Goal: Task Accomplishment & Management: Complete application form

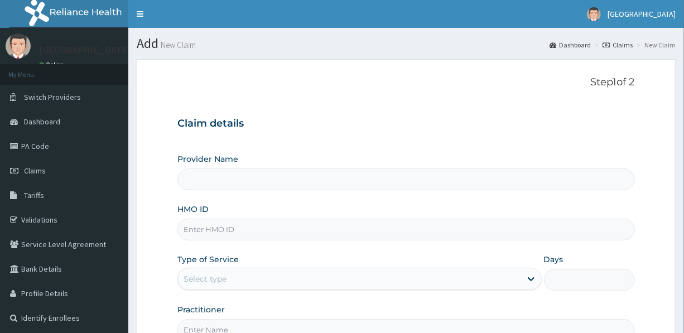
click at [273, 229] on input "HMO ID" at bounding box center [406, 230] width 457 height 22
type input "[GEOGRAPHIC_DATA]"
type input "STZ/10049/F"
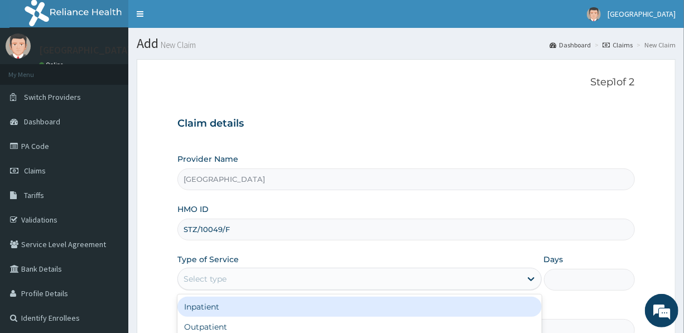
click at [243, 281] on div "Select type" at bounding box center [349, 279] width 343 height 18
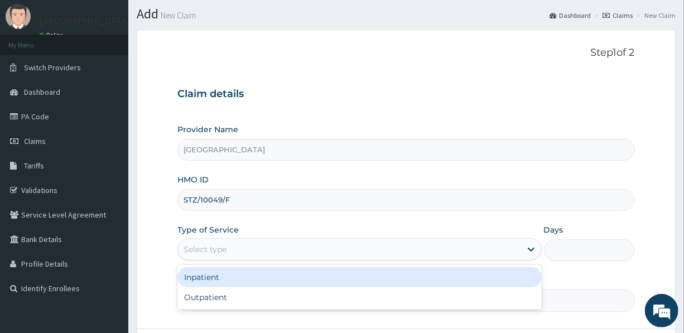
scroll to position [101, 0]
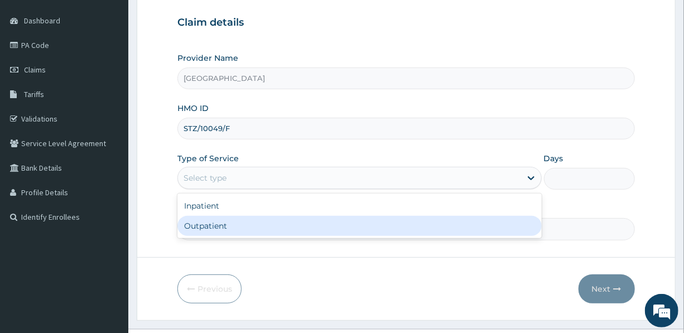
click at [250, 226] on div "Outpatient" at bounding box center [360, 226] width 364 height 20
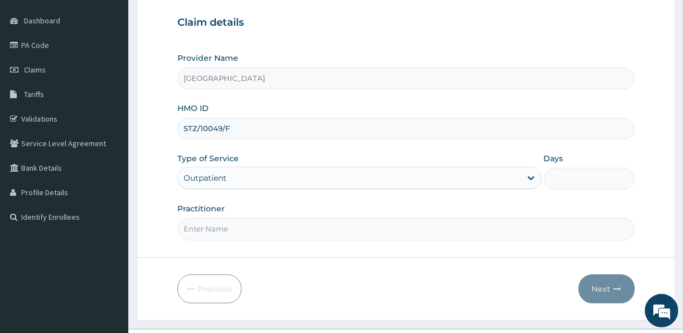
type input "1"
click at [247, 231] on input "Practitioner" at bounding box center [406, 229] width 457 height 22
type input "DR. OTOH V.O."
click at [609, 284] on button "Next" at bounding box center [607, 289] width 56 height 29
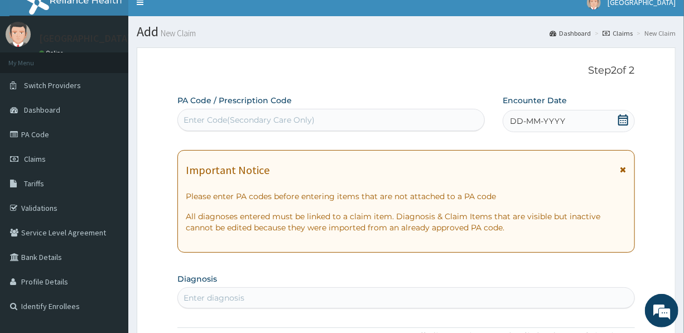
scroll to position [0, 0]
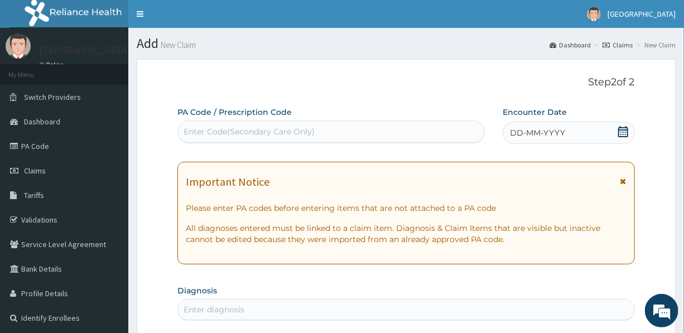
click at [539, 129] on span "DD-MM-YYYY" at bounding box center [537, 132] width 55 height 11
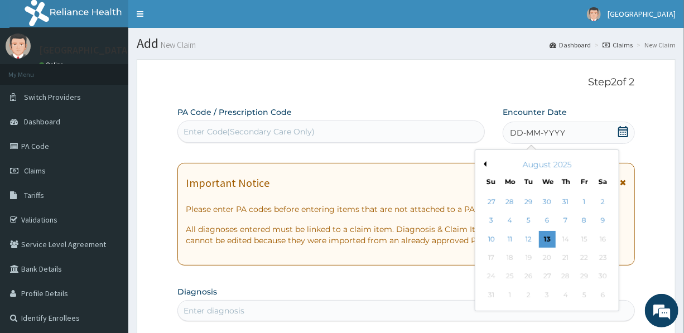
click at [485, 164] on button "Previous Month" at bounding box center [484, 164] width 6 height 6
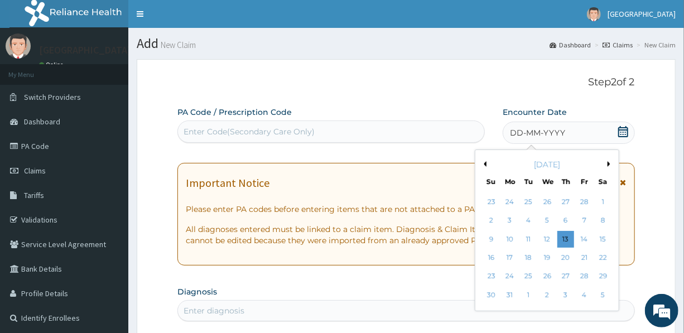
click at [485, 164] on button "Previous Month" at bounding box center [484, 164] width 6 height 6
click at [601, 198] on div "2" at bounding box center [603, 202] width 17 height 17
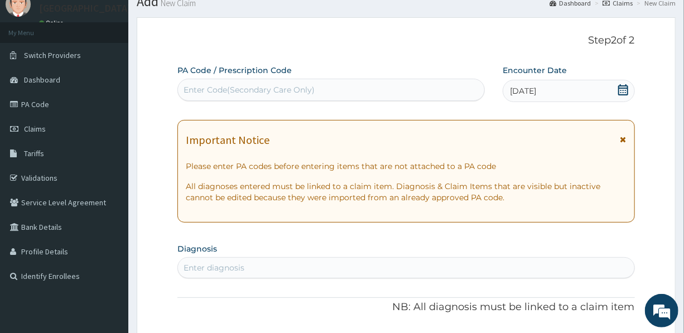
scroll to position [203, 0]
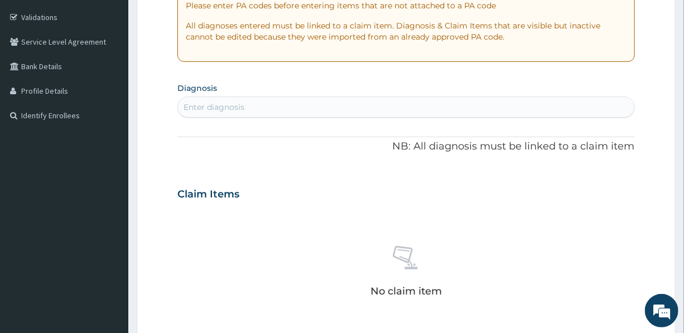
click at [299, 106] on div "Enter diagnosis" at bounding box center [406, 107] width 456 height 18
type input "UPPER RESPIRATORY"
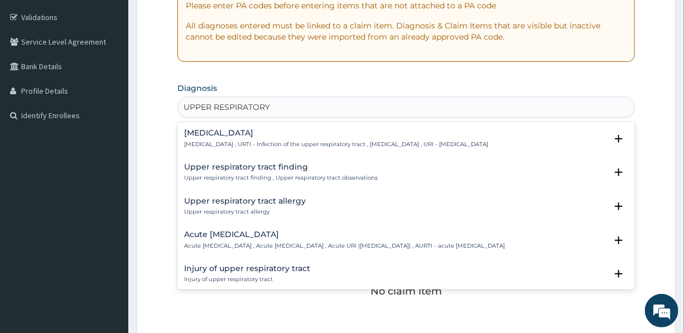
click at [236, 133] on h4 "Upper respiratory infection" at bounding box center [336, 133] width 304 height 8
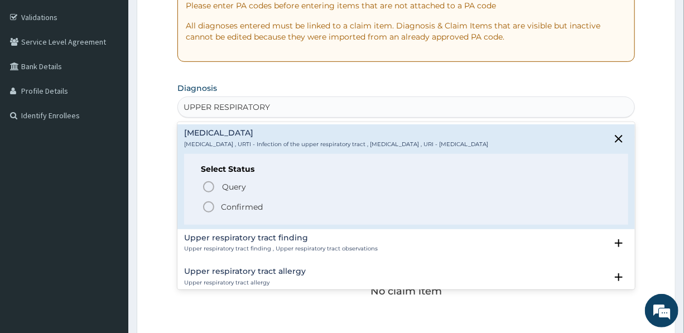
click at [234, 200] on span "Confirmed" at bounding box center [406, 206] width 409 height 13
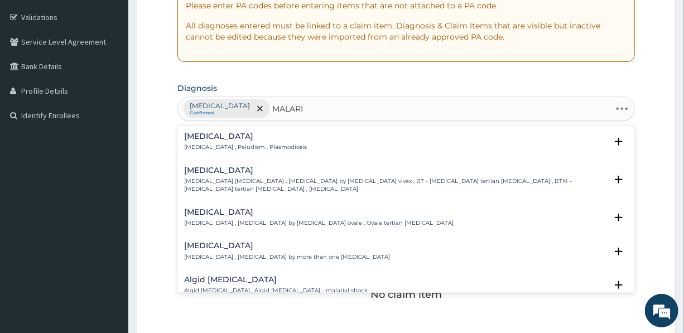
type input "MALARIA"
click at [224, 139] on h4 "Malaria" at bounding box center [245, 136] width 123 height 8
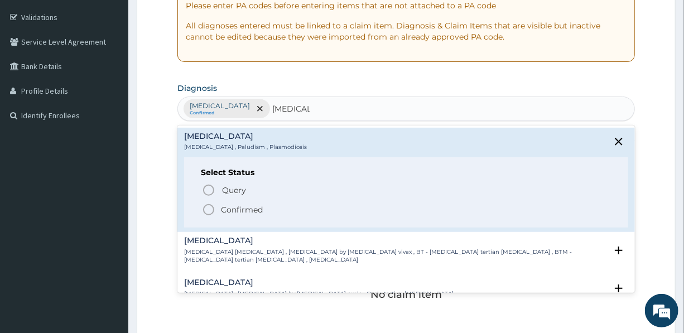
click at [236, 207] on p "Confirmed" at bounding box center [242, 209] width 42 height 11
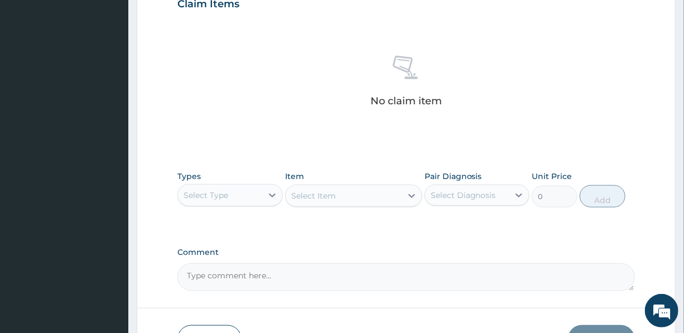
scroll to position [457, 0]
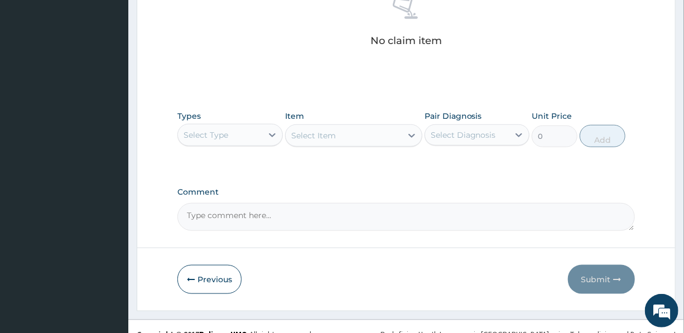
click at [234, 133] on div "Select Type" at bounding box center [220, 135] width 84 height 18
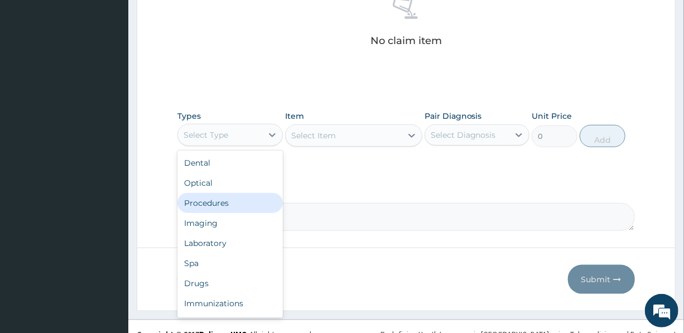
click at [225, 201] on div "Procedures" at bounding box center [230, 203] width 105 height 20
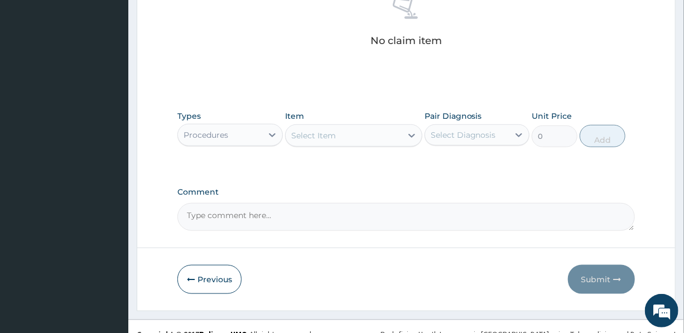
click at [357, 136] on div "Select Item" at bounding box center [344, 136] width 116 height 18
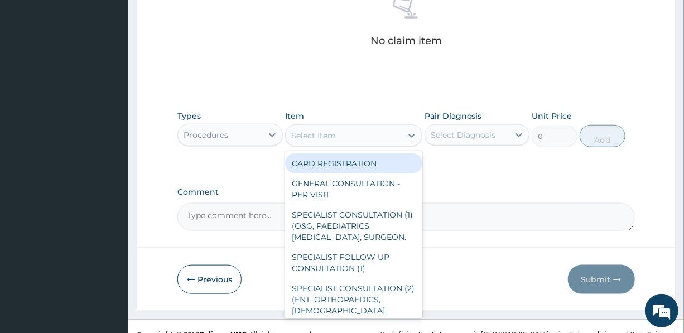
click at [347, 161] on div "CARD REGISTRATION" at bounding box center [353, 164] width 137 height 20
type input "1500"
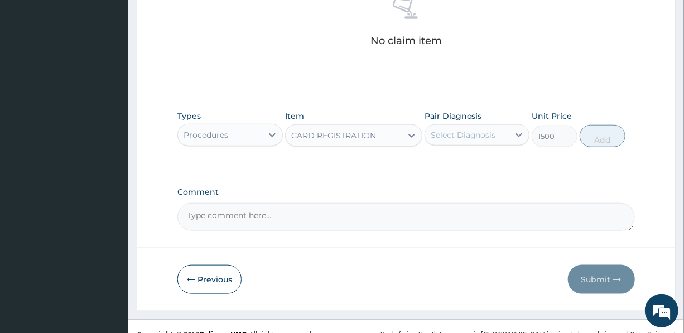
click at [469, 133] on div "Select Diagnosis" at bounding box center [463, 134] width 65 height 11
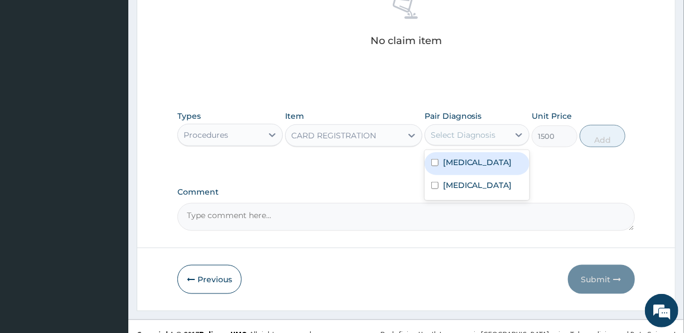
click at [475, 168] on label "Upper respiratory infection" at bounding box center [477, 162] width 69 height 11
checkbox input "true"
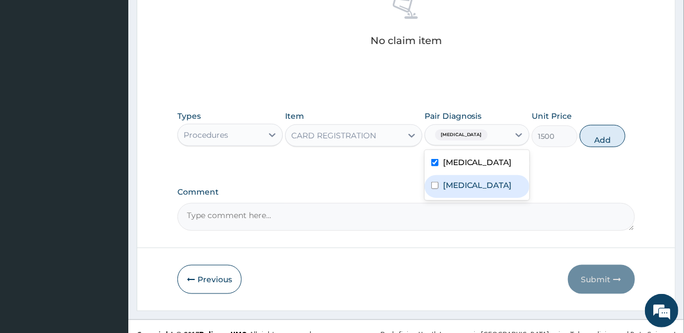
click at [474, 195] on div "Malaria" at bounding box center [477, 186] width 105 height 23
checkbox input "true"
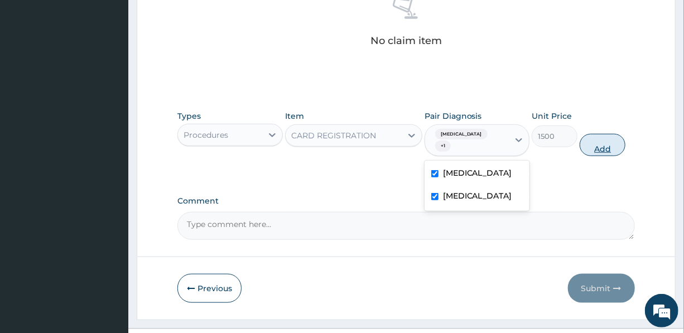
click at [597, 144] on button "Add" at bounding box center [603, 145] width 46 height 22
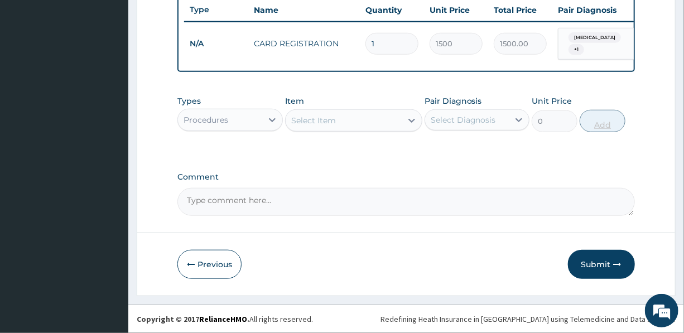
scroll to position [430, 0]
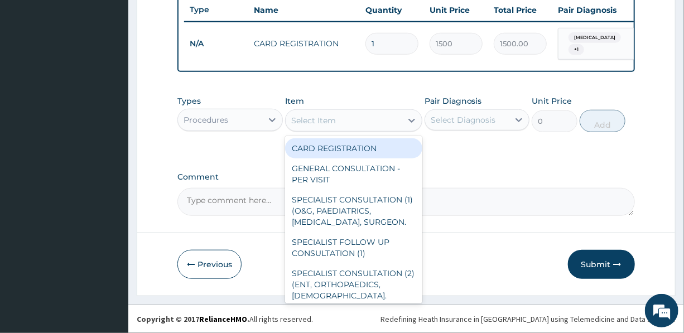
click at [315, 120] on div "Select Item" at bounding box center [313, 120] width 45 height 11
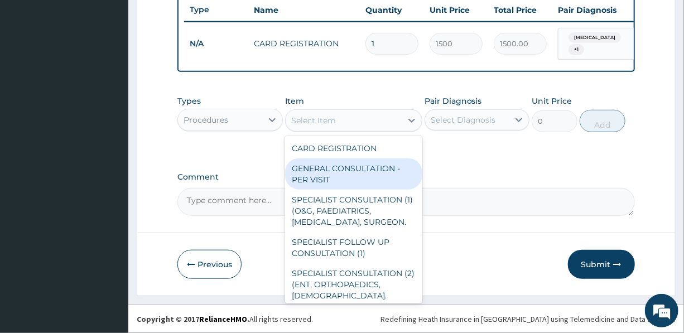
drag, startPoint x: 324, startPoint y: 179, endPoint x: 335, endPoint y: 173, distance: 12.0
click at [324, 179] on div "GENERAL CONSULTATION - PER VISIT" at bounding box center [353, 174] width 137 height 31
type input "2000"
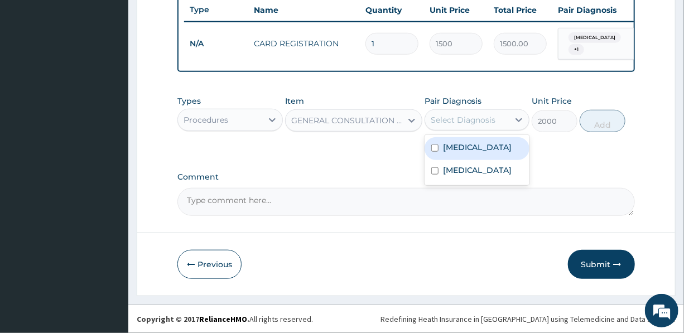
click at [450, 121] on div "Select Diagnosis" at bounding box center [463, 119] width 65 height 11
click at [462, 152] on label "Upper respiratory infection" at bounding box center [477, 147] width 69 height 11
checkbox input "true"
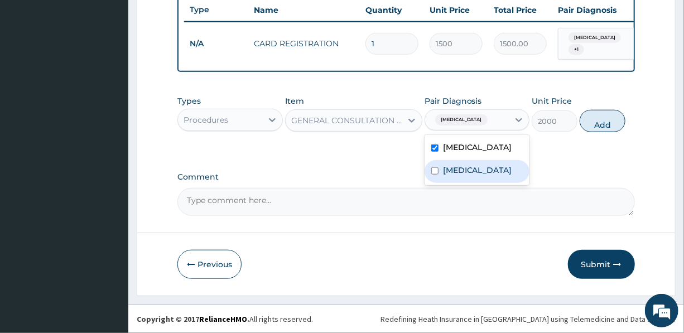
click at [476, 183] on div "Malaria" at bounding box center [477, 171] width 105 height 23
checkbox input "true"
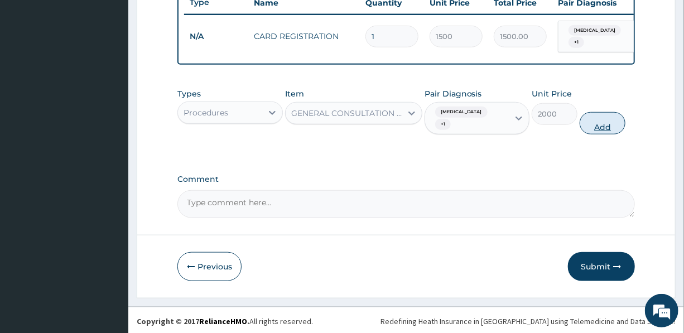
click at [603, 132] on button "Add" at bounding box center [603, 123] width 46 height 22
type input "0"
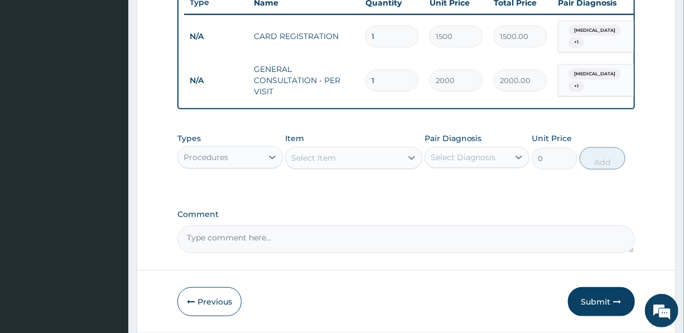
click at [234, 166] on div "Procedures" at bounding box center [220, 157] width 84 height 18
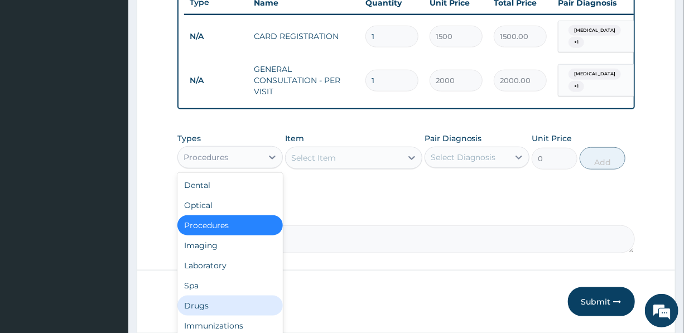
drag, startPoint x: 217, startPoint y: 315, endPoint x: 256, endPoint y: 265, distance: 63.6
click at [217, 315] on div "Drugs" at bounding box center [230, 306] width 105 height 20
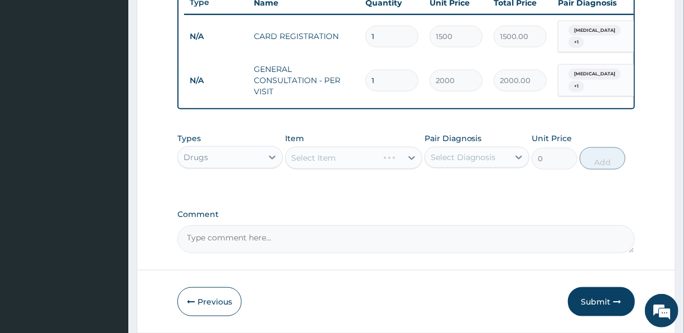
click at [346, 164] on div "Select Item" at bounding box center [353, 158] width 137 height 22
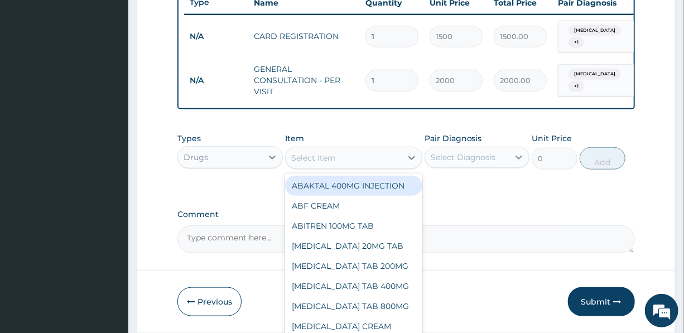
click at [346, 164] on div "Select Item" at bounding box center [344, 158] width 116 height 18
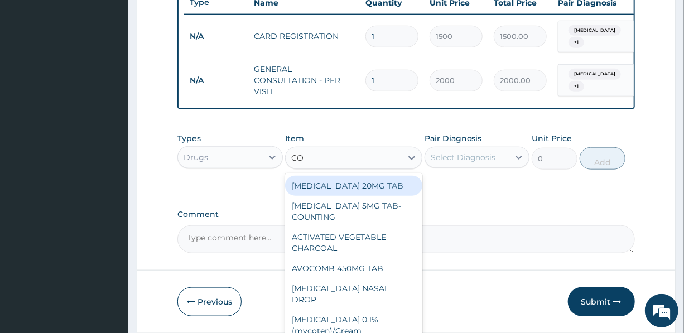
type input "COA"
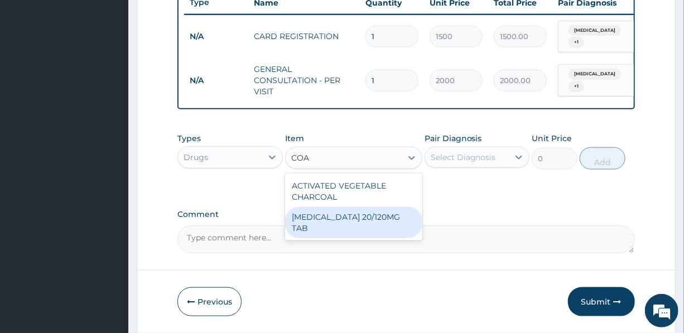
click at [362, 224] on div "COARTEM 20/120MG TAB" at bounding box center [353, 222] width 137 height 31
type input "3000"
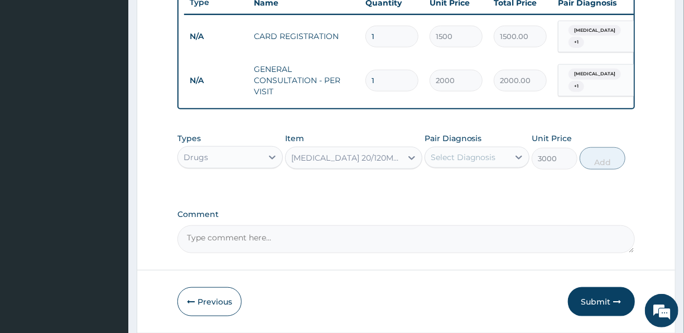
click at [450, 163] on div "Select Diagnosis" at bounding box center [463, 157] width 65 height 11
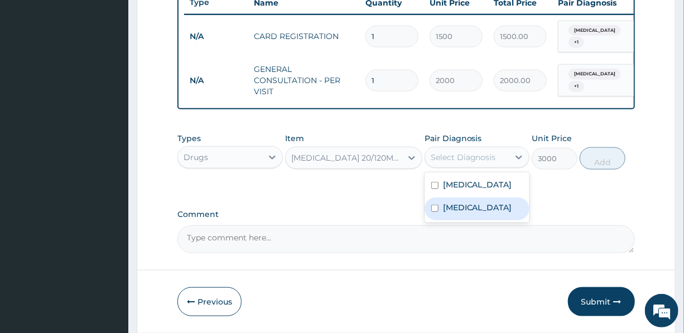
drag, startPoint x: 469, startPoint y: 230, endPoint x: 478, endPoint y: 227, distance: 8.8
click at [469, 213] on label "Malaria" at bounding box center [477, 207] width 69 height 11
checkbox input "true"
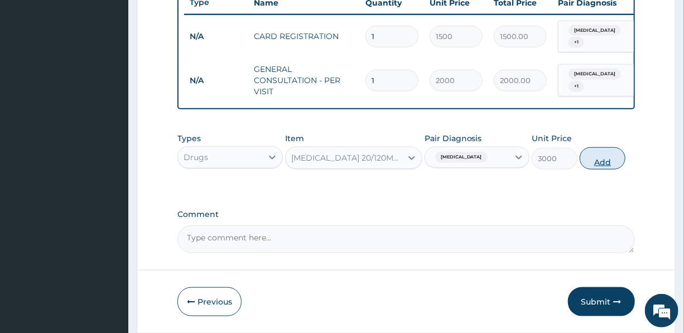
click at [596, 167] on button "Add" at bounding box center [603, 158] width 46 height 22
type input "0"
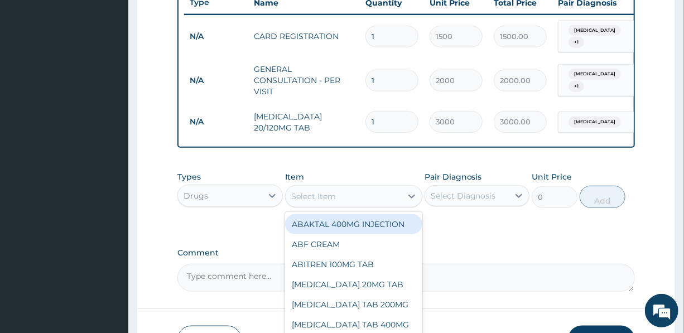
click at [319, 201] on div "Select Item" at bounding box center [313, 196] width 45 height 11
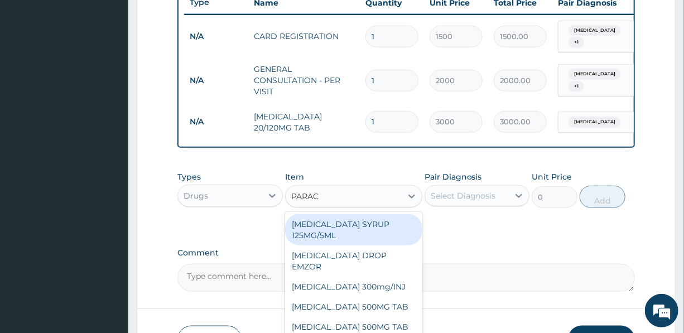
type input "PARACE"
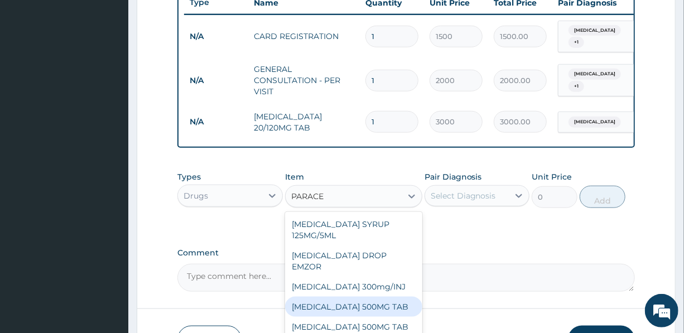
drag, startPoint x: 377, startPoint y: 303, endPoint x: 383, endPoint y: 299, distance: 7.3
click at [377, 303] on div "PARACETAMOL 500MG TAB" at bounding box center [353, 307] width 137 height 20
type input "20"
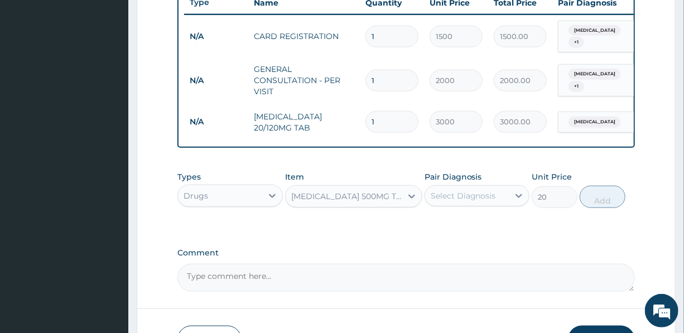
click at [492, 197] on div "Select Diagnosis" at bounding box center [467, 196] width 84 height 18
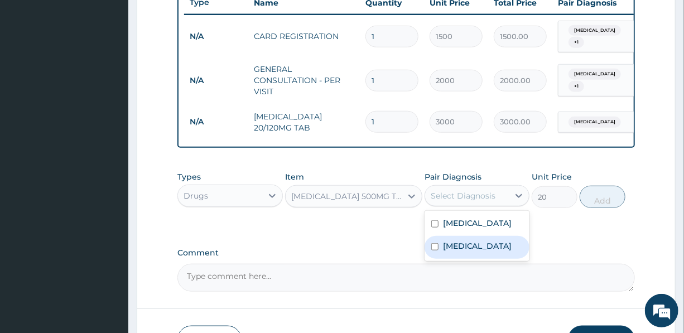
click at [461, 252] on label "Malaria" at bounding box center [477, 246] width 69 height 11
checkbox input "true"
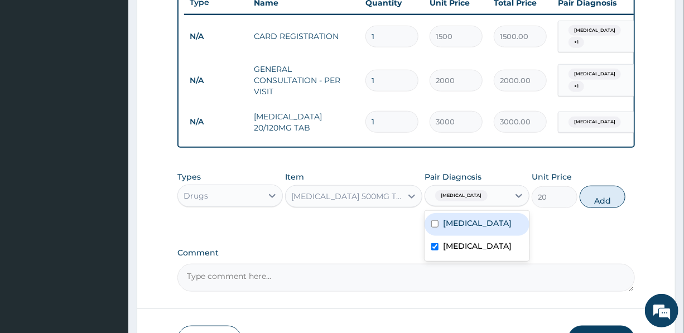
drag, startPoint x: 599, startPoint y: 204, endPoint x: 544, endPoint y: 197, distance: 55.7
click at [599, 204] on button "Add" at bounding box center [603, 197] width 46 height 22
type input "0"
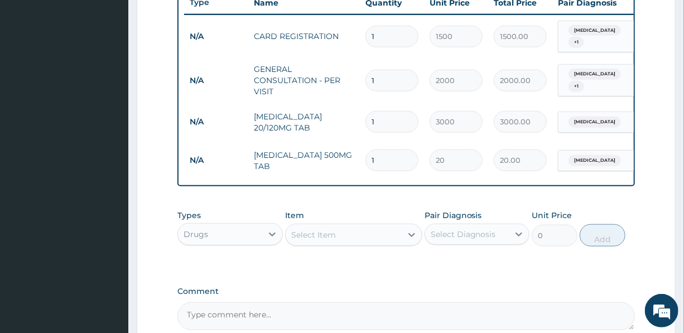
drag, startPoint x: 381, startPoint y: 160, endPoint x: 363, endPoint y: 160, distance: 18.4
click at [363, 160] on td "1" at bounding box center [392, 160] width 64 height 33
type input "9"
type input "180.00"
type input "9"
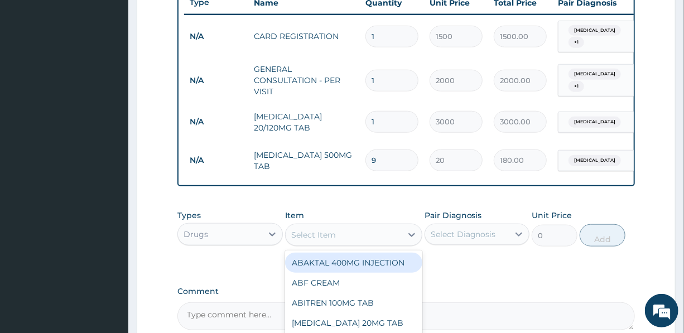
click at [337, 244] on div "Select Item" at bounding box center [344, 235] width 116 height 18
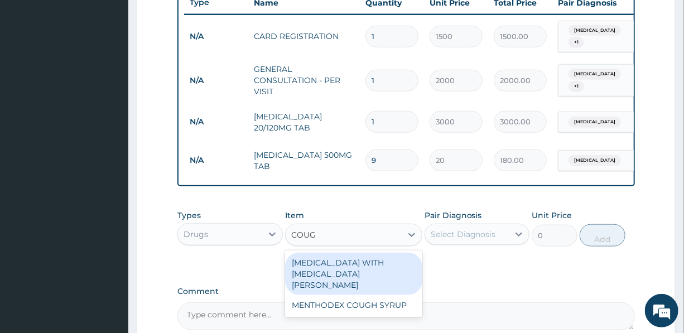
type input "COUGH"
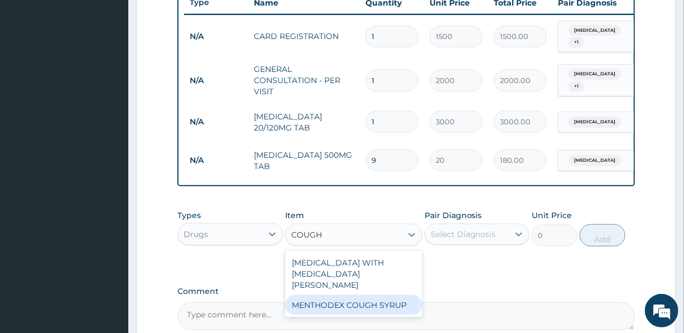
click at [342, 303] on div "MENTHODEX COUGH SYRUP" at bounding box center [353, 305] width 137 height 20
type input "1300"
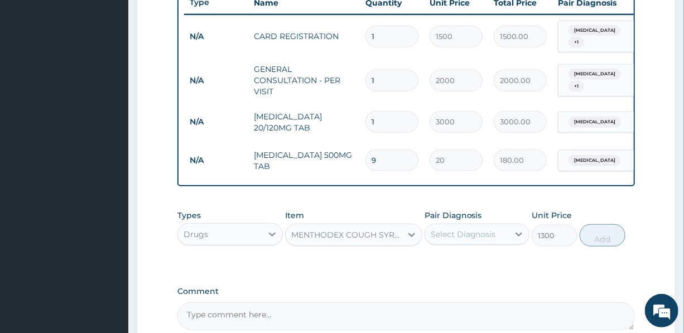
click at [459, 239] on div "Select Diagnosis" at bounding box center [463, 234] width 65 height 11
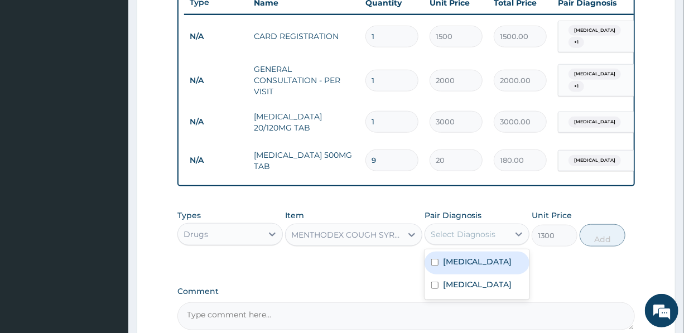
click at [479, 267] on label "Upper respiratory infection" at bounding box center [477, 261] width 69 height 11
checkbox input "true"
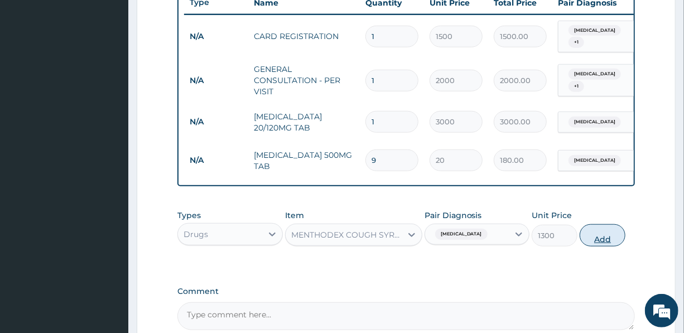
click at [601, 245] on button "Add" at bounding box center [603, 235] width 46 height 22
type input "0"
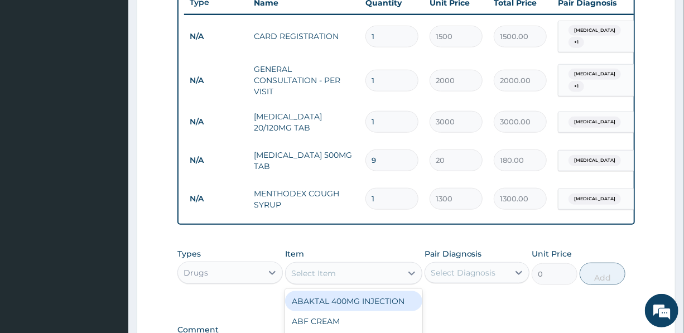
click at [329, 279] on div "Select Item" at bounding box center [313, 273] width 45 height 11
type input "PRED"
click at [328, 308] on div "PREDNISOLONE 5mg/TAB" at bounding box center [353, 301] width 137 height 20
type input "50"
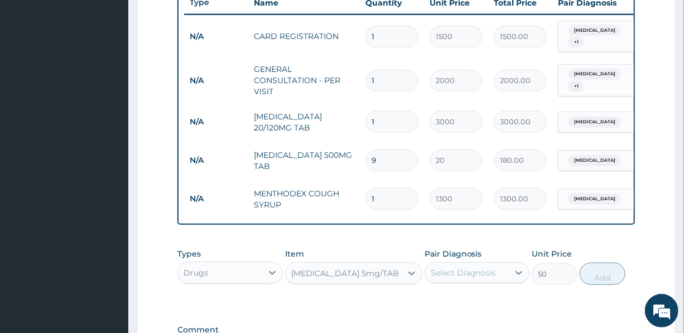
click at [463, 279] on div "Select Diagnosis" at bounding box center [463, 272] width 65 height 11
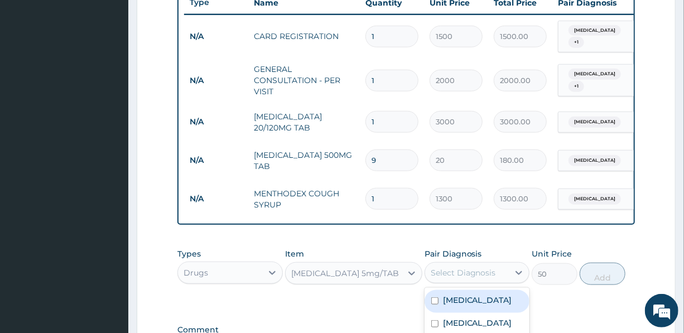
click at [472, 306] on label "Upper respiratory infection" at bounding box center [477, 300] width 69 height 11
checkbox input "true"
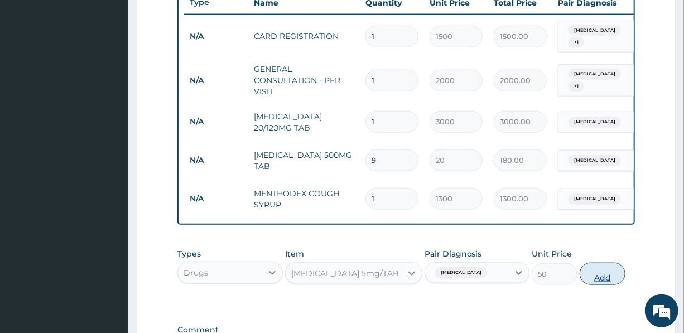
click at [603, 283] on button "Add" at bounding box center [603, 274] width 46 height 22
type input "0"
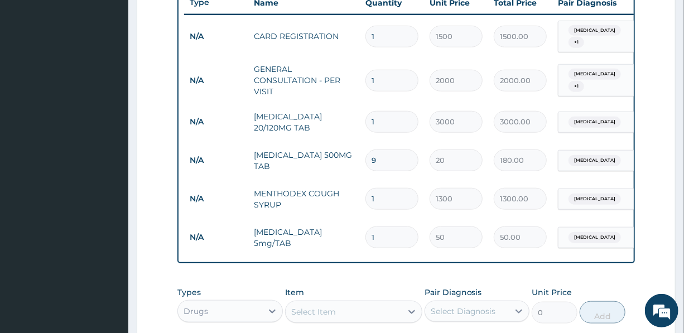
drag, startPoint x: 387, startPoint y: 236, endPoint x: 357, endPoint y: 232, distance: 30.3
click at [357, 232] on tr "N/A PREDNISOLONE 5mg/TAB 1 50 50.00 Upper respiratory infection Delete" at bounding box center [457, 237] width 547 height 39
type input "15"
type input "750.00"
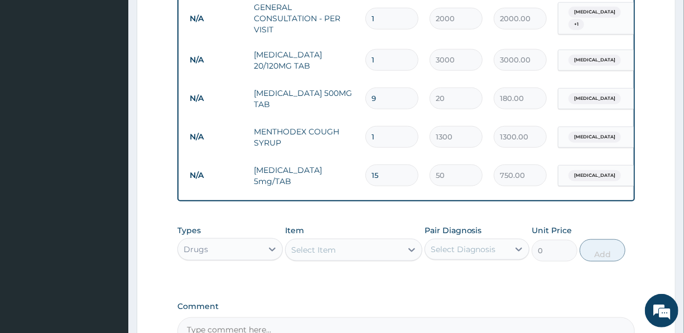
scroll to position [532, 0]
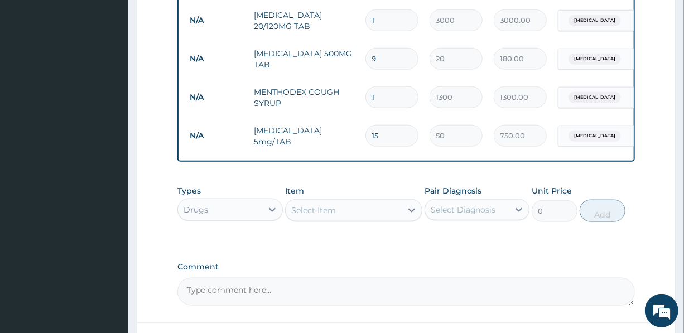
type input "15"
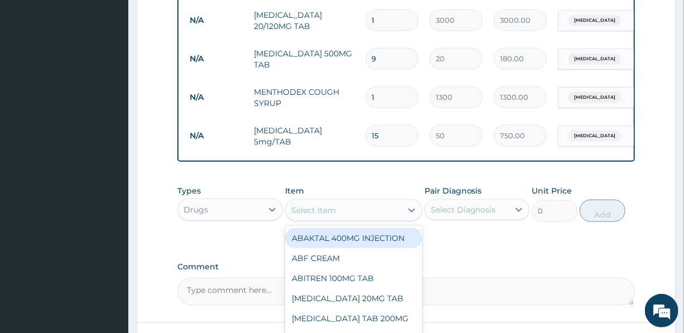
click at [342, 218] on div "Select Item" at bounding box center [344, 211] width 116 height 18
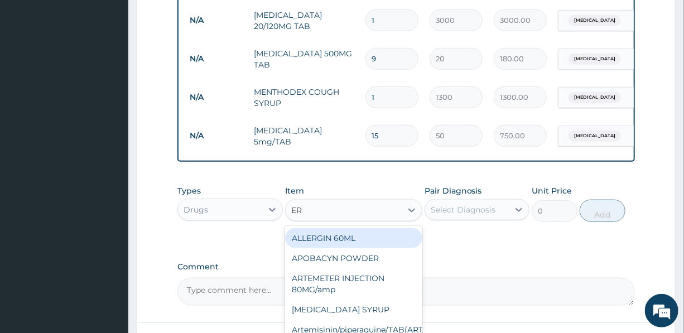
type input "ERY"
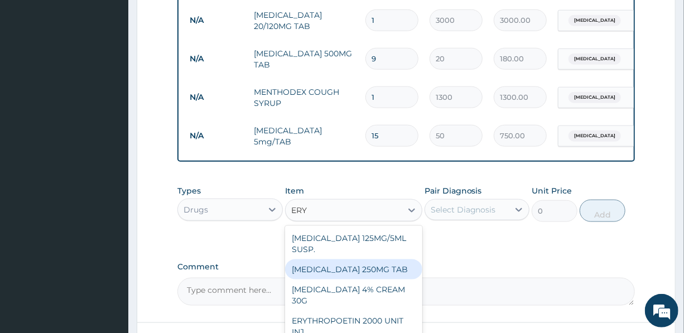
click at [355, 276] on div "ERYTHROMYCIN 250MG TAB" at bounding box center [353, 270] width 137 height 20
type input "100"
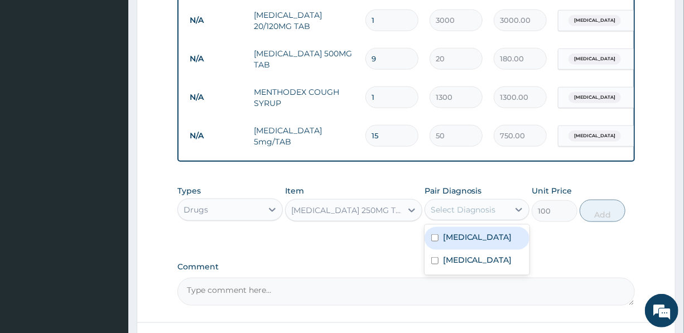
click at [470, 215] on div "Select Diagnosis" at bounding box center [463, 209] width 65 height 11
click at [466, 243] on label "Upper respiratory infection" at bounding box center [477, 237] width 69 height 11
checkbox input "true"
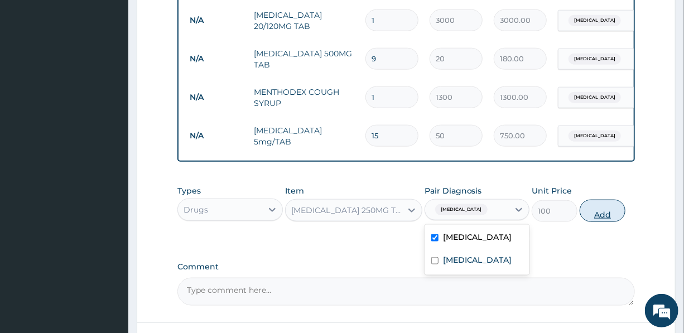
click at [603, 219] on button "Add" at bounding box center [603, 211] width 46 height 22
type input "0"
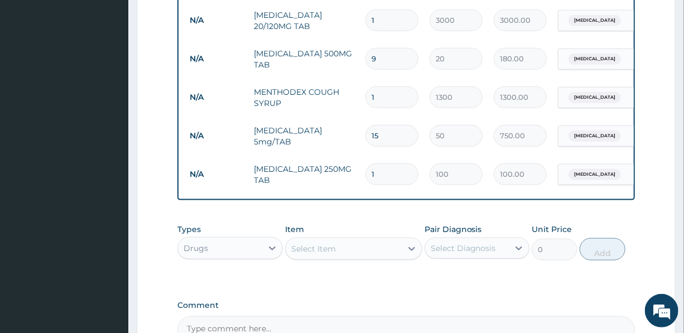
click at [364, 169] on td "1" at bounding box center [392, 174] width 64 height 33
type input "15"
type input "1500.00"
type input "15"
click at [354, 252] on div "Select Item" at bounding box center [344, 249] width 116 height 18
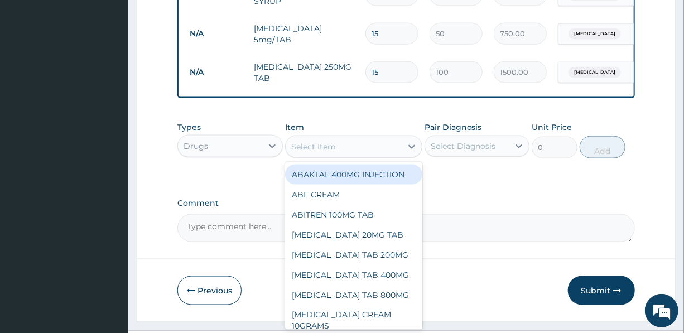
scroll to position [669, 0]
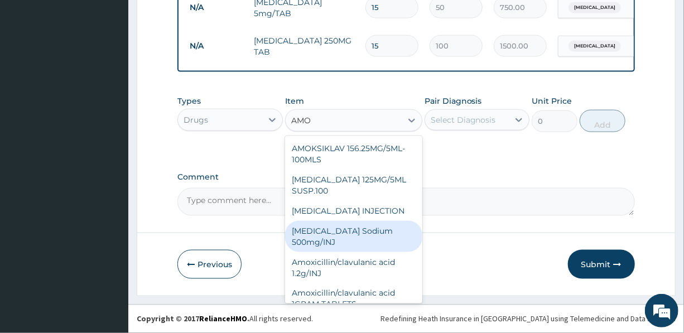
type input "AMOX"
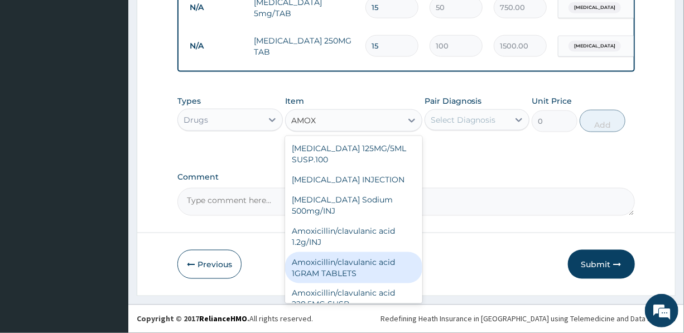
scroll to position [50, 0]
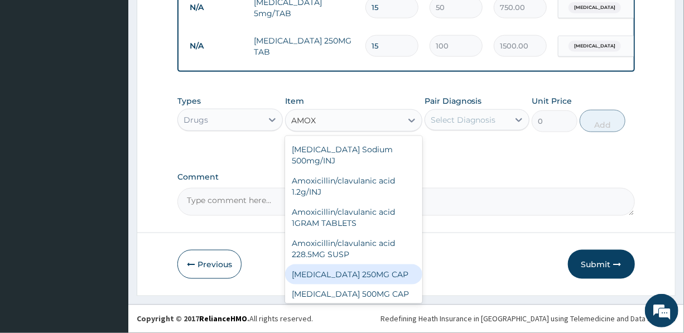
click at [361, 273] on div "AMOXYCILLIN 250MG CAP" at bounding box center [353, 275] width 137 height 20
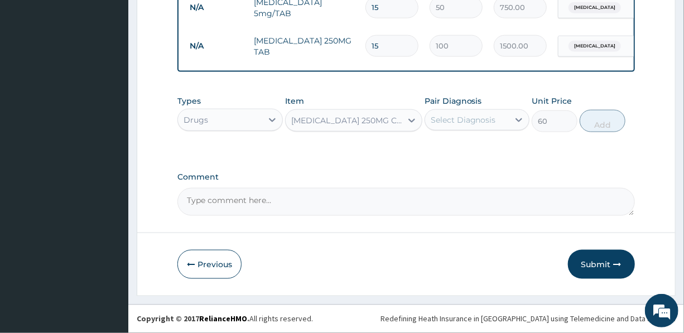
click at [221, 119] on div "Drugs" at bounding box center [220, 120] width 84 height 18
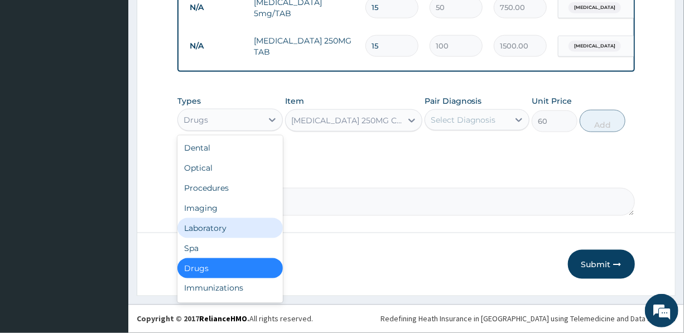
click at [214, 229] on div "Laboratory" at bounding box center [230, 228] width 105 height 20
type input "0"
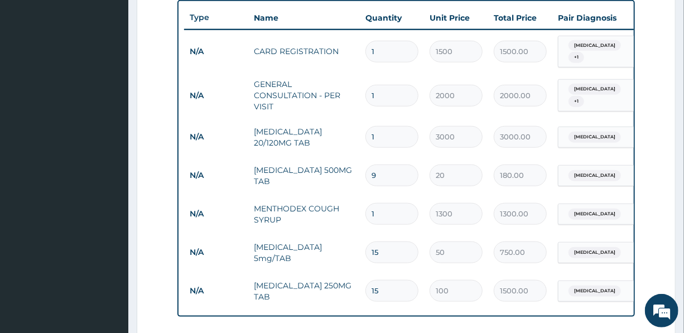
scroll to position [669, 0]
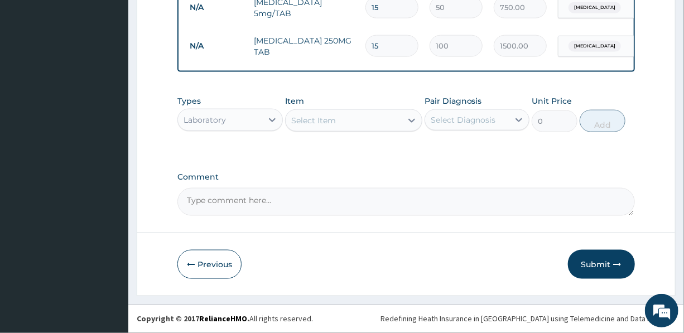
click at [595, 261] on button "Submit" at bounding box center [601, 264] width 67 height 29
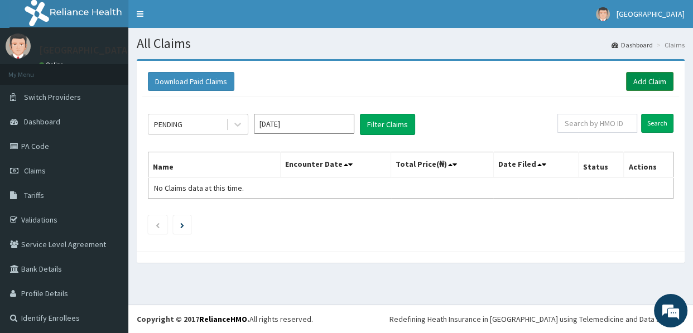
click at [644, 76] on link "Add Claim" at bounding box center [649, 81] width 47 height 19
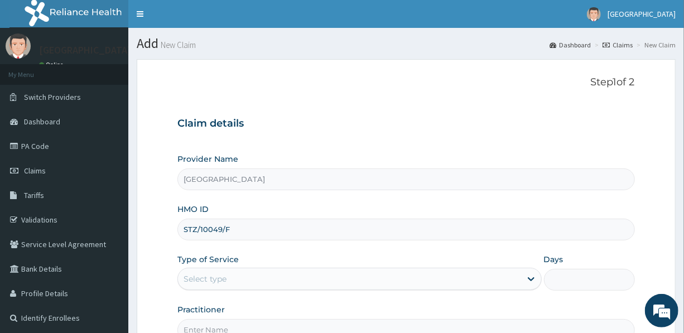
type input "STZ/10049/F"
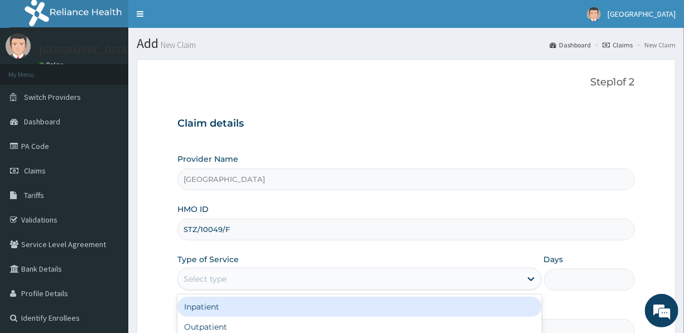
click at [252, 277] on div "Select type" at bounding box center [349, 279] width 343 height 18
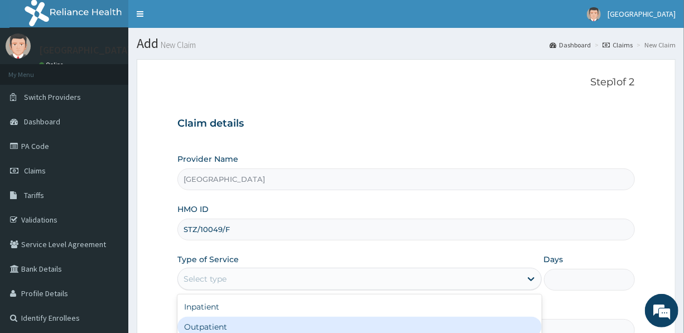
click at [271, 324] on div "Outpatient" at bounding box center [360, 327] width 364 height 20
type input "1"
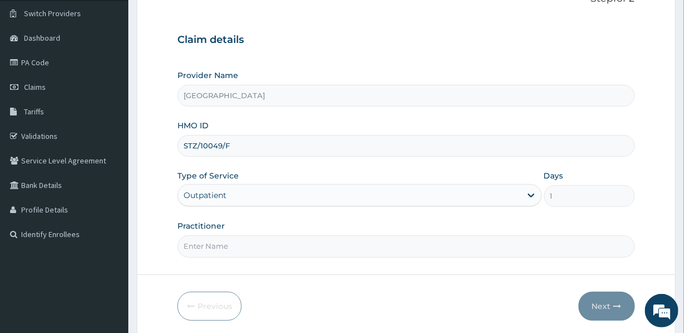
scroll to position [101, 0]
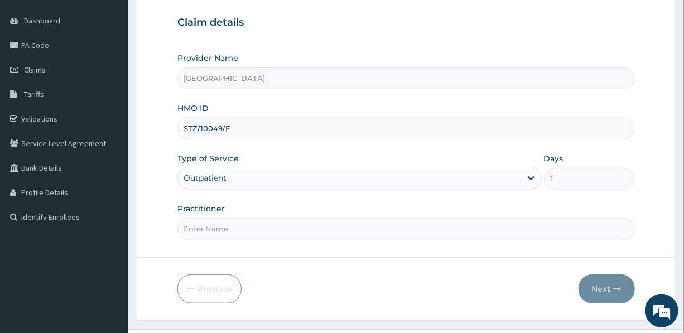
click at [244, 234] on input "Practitioner" at bounding box center [406, 229] width 457 height 22
type input "DR. CHIUKPAI"
click at [594, 281] on button "Next" at bounding box center [607, 289] width 56 height 29
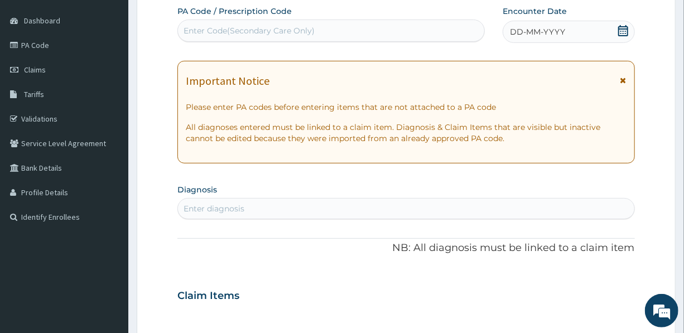
click at [540, 31] on span "DD-MM-YYYY" at bounding box center [537, 31] width 55 height 11
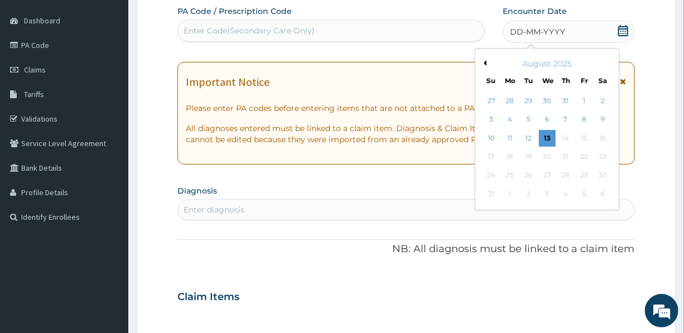
click at [485, 61] on button "Previous Month" at bounding box center [484, 63] width 6 height 6
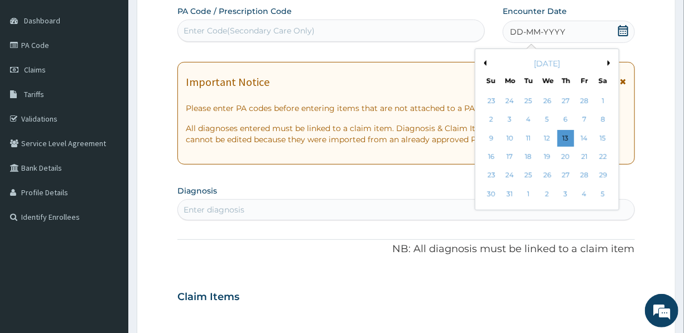
click at [485, 61] on button "Previous Month" at bounding box center [484, 63] width 6 height 6
click at [493, 138] on div "9" at bounding box center [491, 138] width 17 height 17
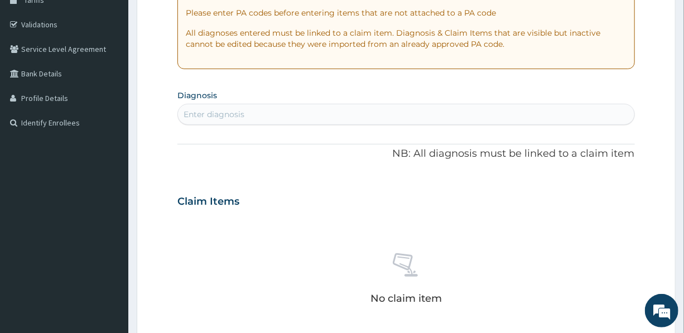
scroll to position [203, 0]
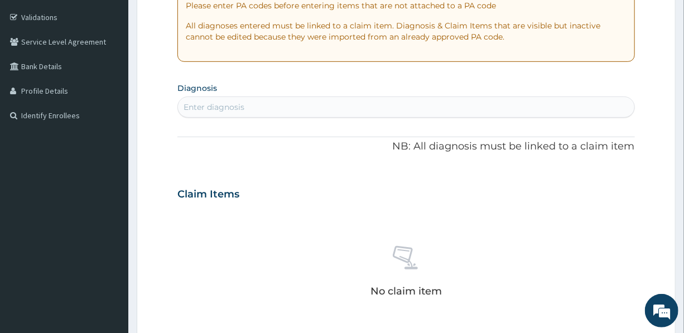
click at [276, 105] on div "Enter diagnosis" at bounding box center [406, 107] width 456 height 18
type input "UPPER RESPIRATORY"
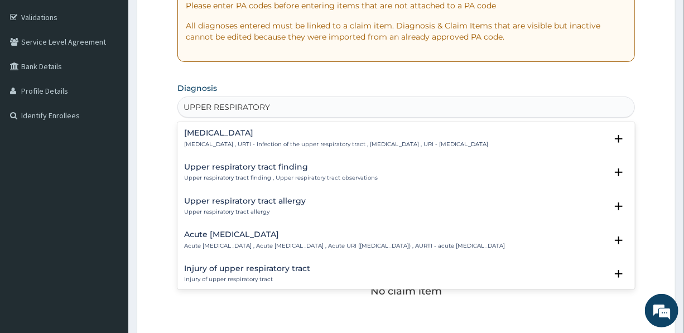
click at [267, 129] on h4 "Upper respiratory infection" at bounding box center [336, 133] width 304 height 8
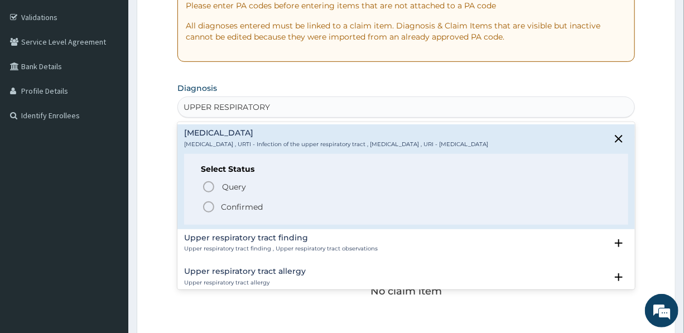
click at [239, 202] on p "Confirmed" at bounding box center [242, 207] width 42 height 11
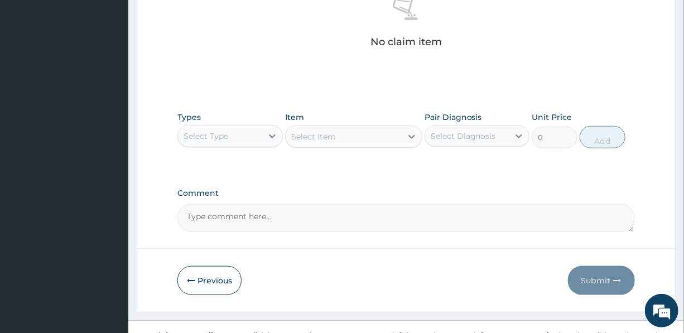
scroll to position [457, 0]
click at [224, 136] on div "Select Type" at bounding box center [206, 134] width 45 height 11
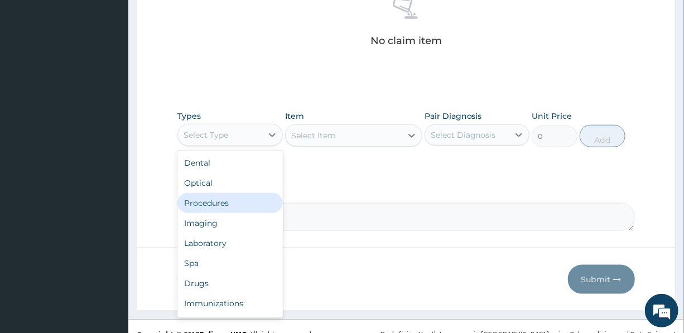
click at [224, 204] on div "Procedures" at bounding box center [230, 203] width 105 height 20
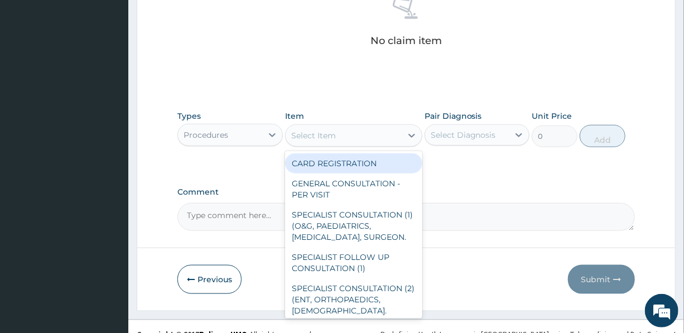
click at [337, 131] on div "Select Item" at bounding box center [344, 136] width 116 height 18
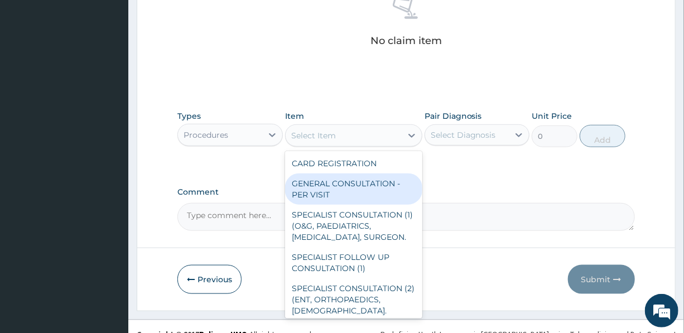
click at [335, 186] on div "GENERAL CONSULTATION - PER VISIT" at bounding box center [353, 189] width 137 height 31
type input "2000"
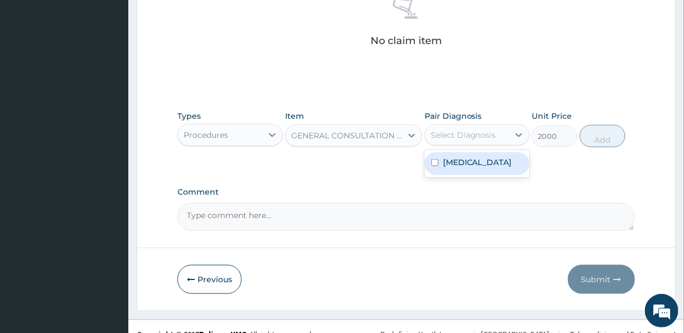
click at [471, 134] on div "Select Diagnosis" at bounding box center [463, 134] width 65 height 11
drag, startPoint x: 478, startPoint y: 172, endPoint x: 501, endPoint y: 164, distance: 24.4
click at [478, 168] on label "Upper respiratory infection" at bounding box center [477, 162] width 69 height 11
checkbox input "true"
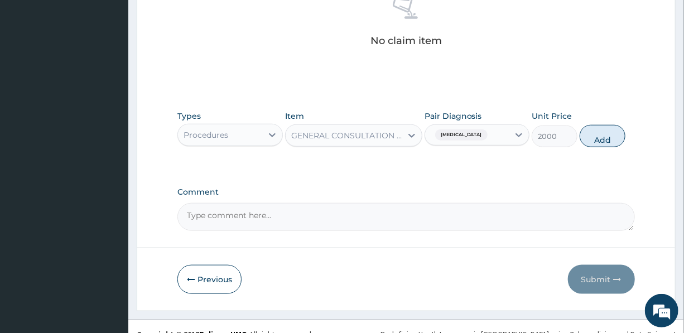
click at [601, 135] on button "Add" at bounding box center [603, 136] width 46 height 22
type input "0"
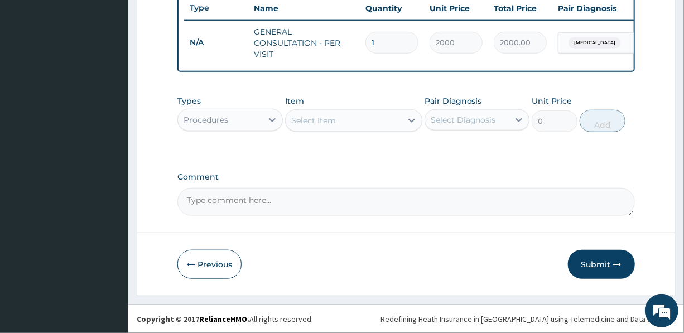
scroll to position [432, 0]
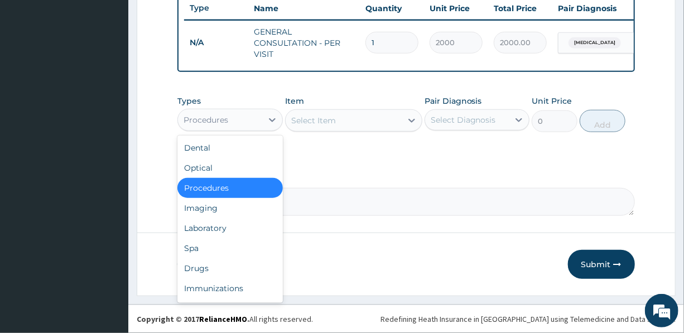
drag, startPoint x: 234, startPoint y: 117, endPoint x: 233, endPoint y: 123, distance: 5.8
click at [234, 117] on div "Procedures" at bounding box center [220, 120] width 84 height 18
drag, startPoint x: 204, startPoint y: 272, endPoint x: 209, endPoint y: 266, distance: 7.9
click at [204, 272] on div "Drugs" at bounding box center [230, 268] width 105 height 20
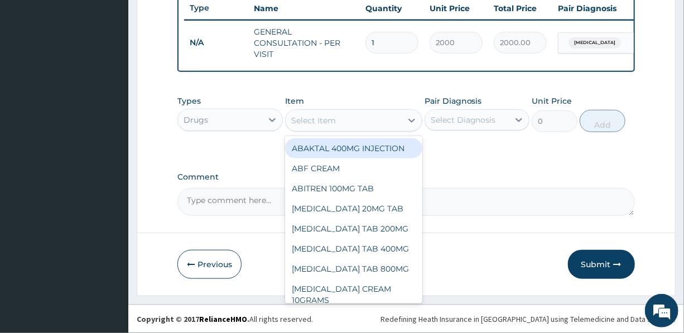
click at [353, 121] on div "Select Item" at bounding box center [344, 121] width 116 height 18
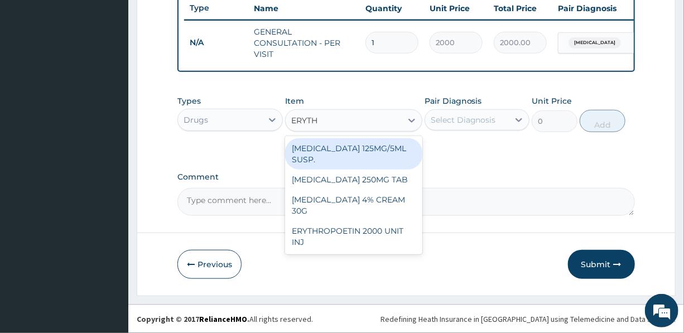
type input "ERYTHR"
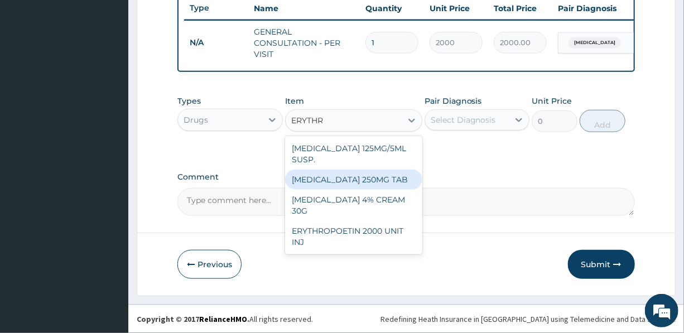
click at [359, 179] on div "ERYTHROMYCIN 250MG TAB" at bounding box center [353, 180] width 137 height 20
type input "100"
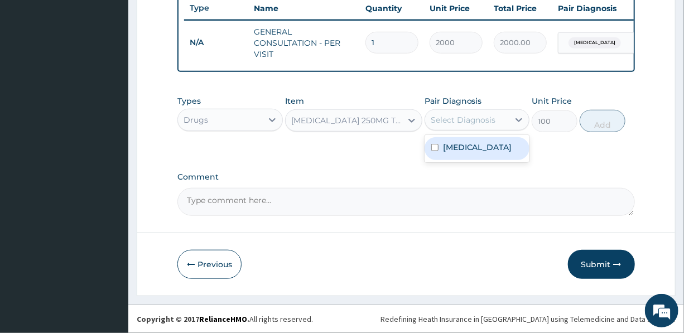
click at [464, 118] on div "Select Diagnosis" at bounding box center [463, 119] width 65 height 11
drag, startPoint x: 462, startPoint y: 155, endPoint x: 502, endPoint y: 143, distance: 41.2
click at [462, 153] on label "Upper respiratory infection" at bounding box center [477, 147] width 69 height 11
checkbox input "true"
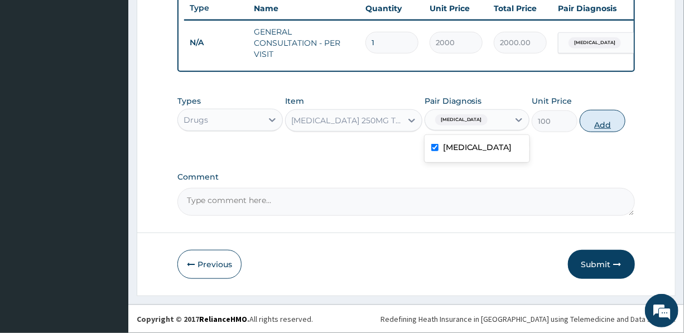
click at [597, 120] on button "Add" at bounding box center [603, 121] width 46 height 22
type input "0"
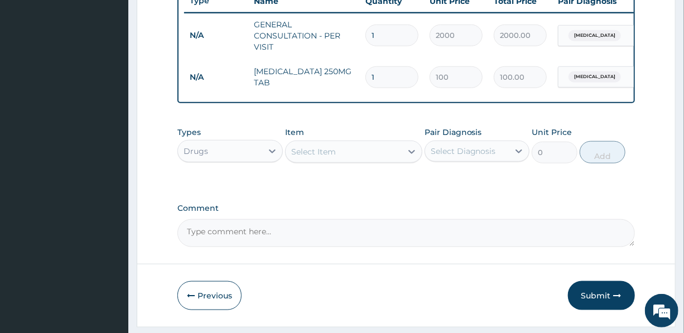
drag, startPoint x: 382, startPoint y: 72, endPoint x: 368, endPoint y: 69, distance: 14.4
click at [368, 69] on input "1" at bounding box center [392, 77] width 53 height 22
type input "15"
type input "1500.00"
type input "15"
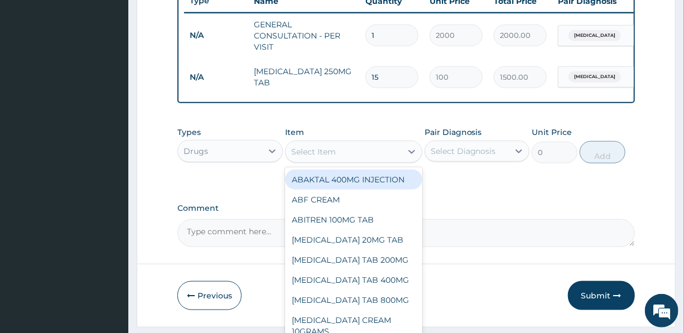
click at [338, 155] on div "Select Item" at bounding box center [344, 152] width 116 height 18
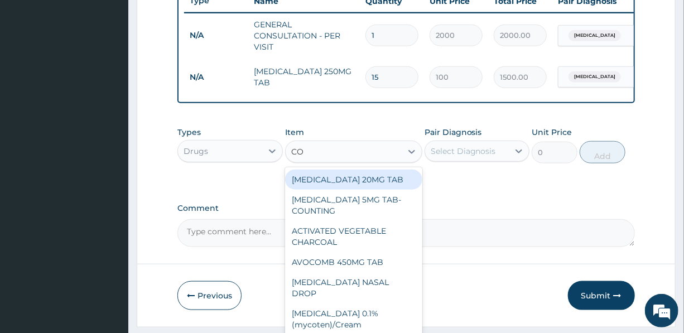
type input "COU"
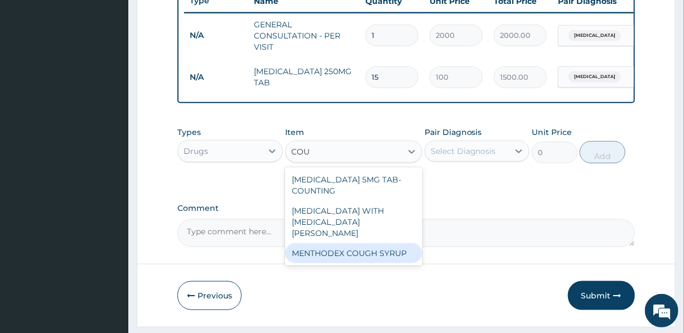
click at [356, 243] on div "MENTHODEX COUGH SYRUP" at bounding box center [353, 253] width 137 height 20
type input "1300"
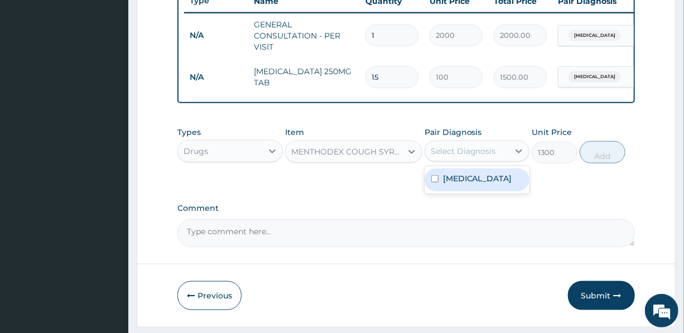
click at [461, 156] on div "Select Diagnosis" at bounding box center [463, 151] width 65 height 11
drag, startPoint x: 476, startPoint y: 196, endPoint x: 555, endPoint y: 164, distance: 85.4
click at [477, 184] on label "Upper respiratory infection" at bounding box center [477, 178] width 69 height 11
checkbox input "true"
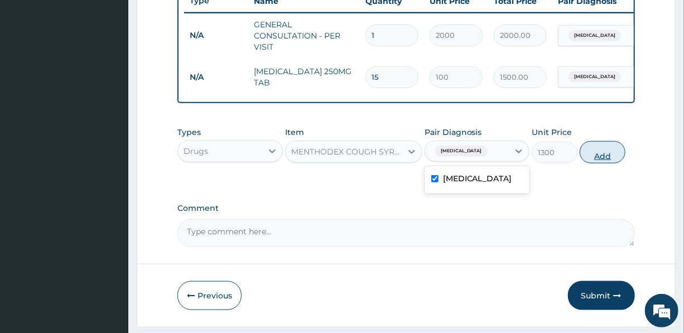
click at [602, 159] on button "Add" at bounding box center [603, 152] width 46 height 22
type input "0"
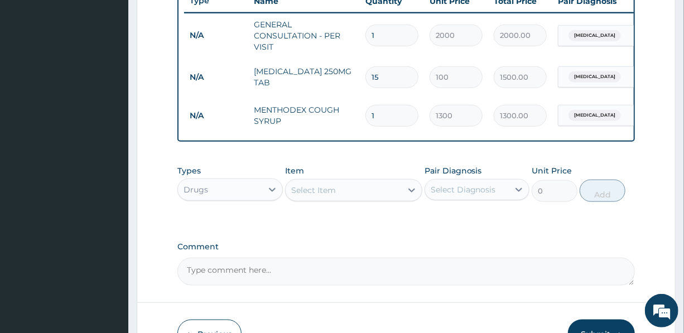
click at [328, 196] on div "Select Item" at bounding box center [313, 190] width 45 height 11
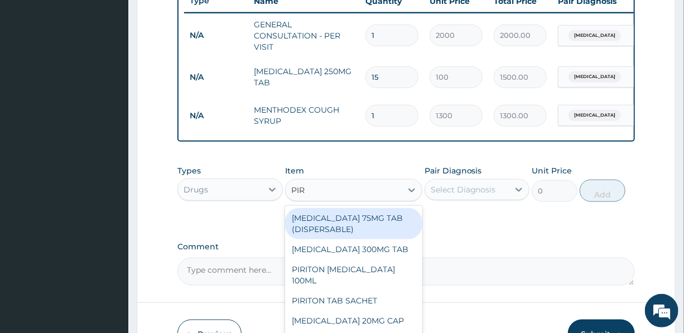
type input "PIRI"
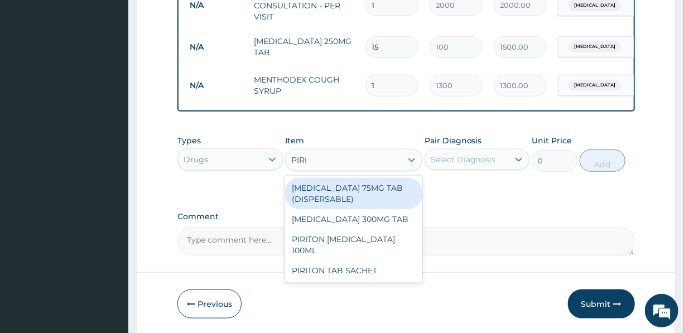
scroll to position [483, 0]
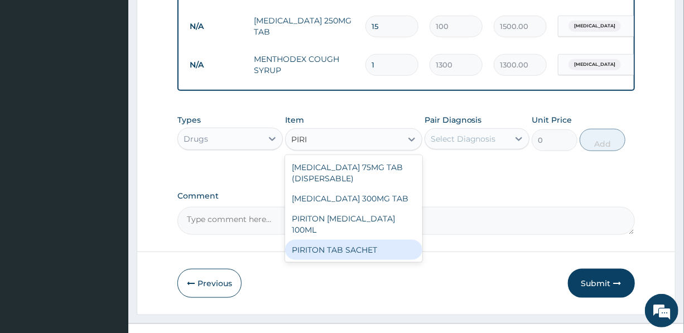
click at [356, 248] on div "PIRITON TAB SACHET" at bounding box center [353, 250] width 137 height 20
type input "60"
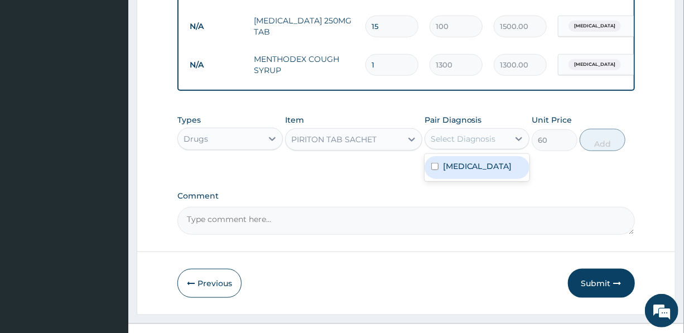
click at [447, 142] on div "Select Diagnosis" at bounding box center [463, 138] width 65 height 11
drag, startPoint x: 470, startPoint y: 180, endPoint x: 500, endPoint y: 178, distance: 29.6
click at [475, 172] on label "Upper respiratory infection" at bounding box center [477, 166] width 69 height 11
checkbox input "true"
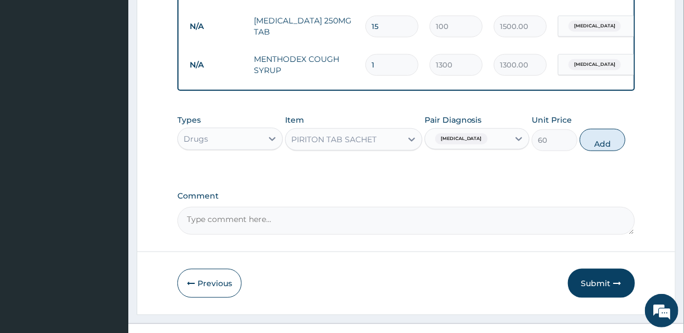
drag, startPoint x: 597, startPoint y: 151, endPoint x: 572, endPoint y: 151, distance: 25.1
click at [598, 150] on button "Add" at bounding box center [603, 140] width 46 height 22
type input "0"
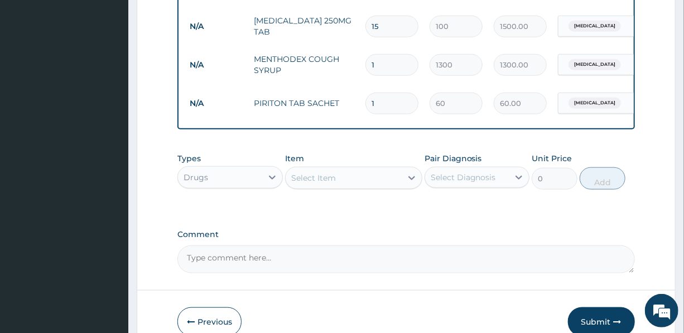
drag, startPoint x: 379, startPoint y: 103, endPoint x: 364, endPoint y: 100, distance: 14.8
click at [364, 100] on td "1" at bounding box center [392, 103] width 64 height 33
type input "10"
type input "600.00"
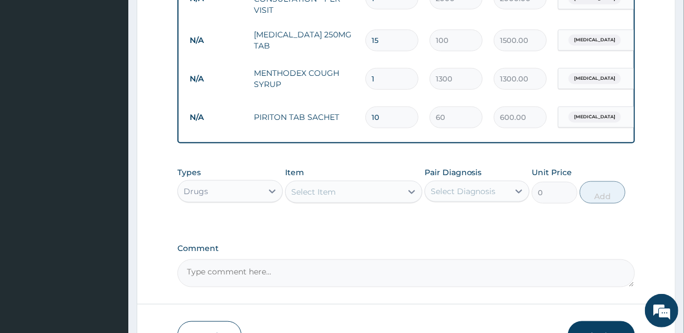
scroll to position [548, 0]
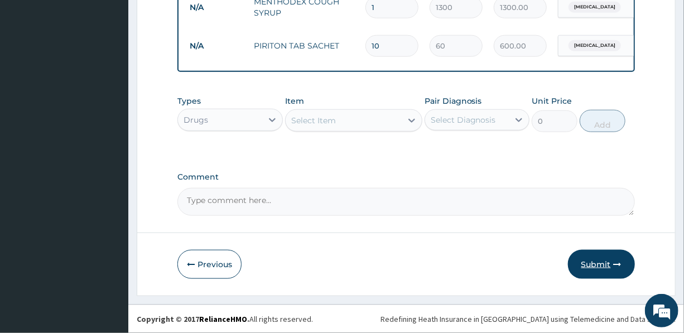
type input "10"
click at [601, 263] on button "Submit" at bounding box center [601, 264] width 67 height 29
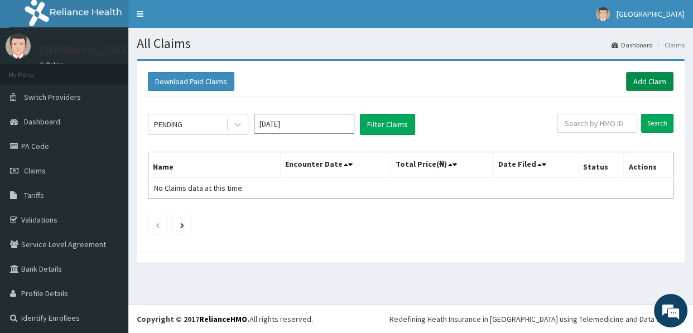
click at [640, 77] on link "Add Claim" at bounding box center [649, 81] width 47 height 19
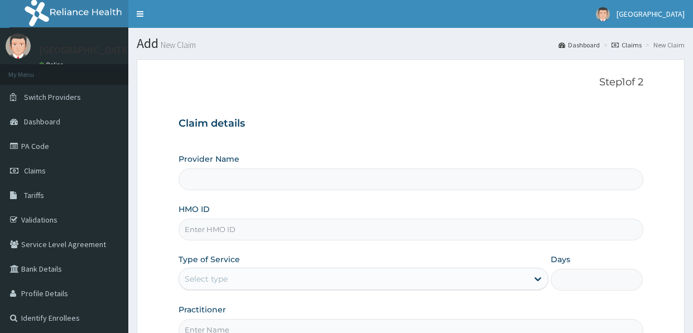
drag, startPoint x: 0, startPoint y: 0, endPoint x: 237, endPoint y: 230, distance: 330.0
click at [237, 230] on input "HMO ID" at bounding box center [411, 230] width 465 height 22
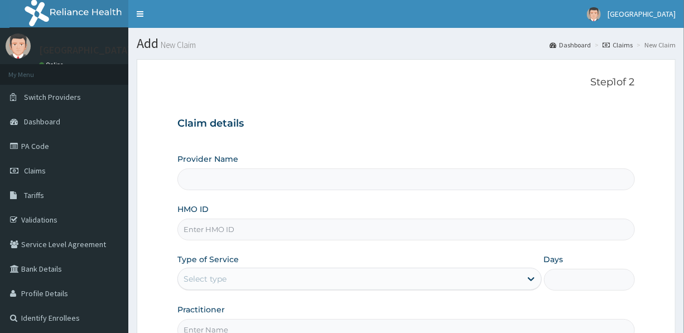
type input "EBONY HOSPITAL"
click at [225, 227] on input "STZ/10049/B" at bounding box center [406, 230] width 457 height 22
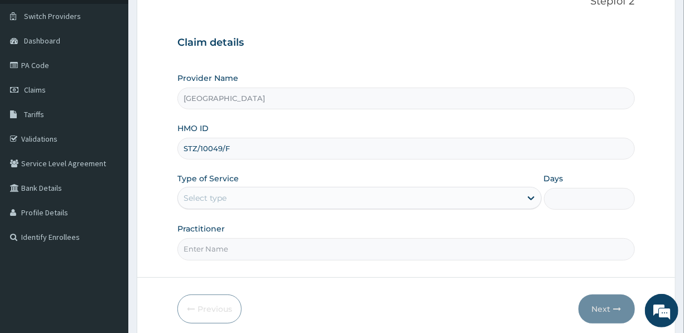
scroll to position [101, 0]
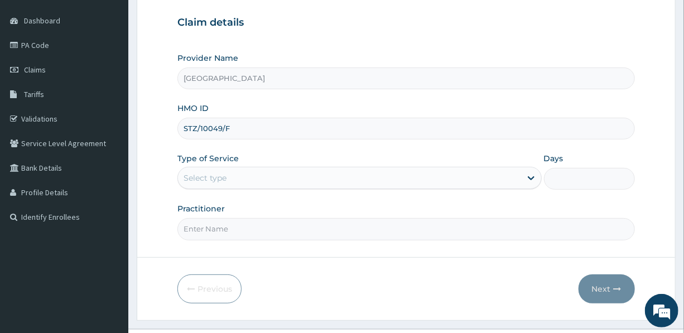
type input "STZ/10049/F"
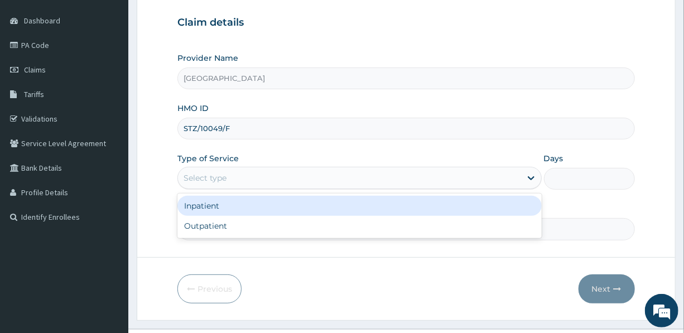
click at [268, 178] on div "Select type" at bounding box center [349, 178] width 343 height 18
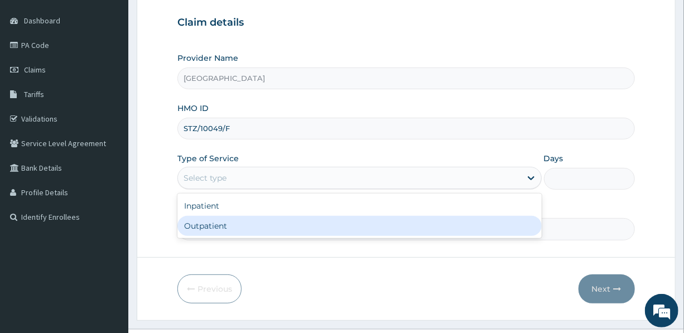
scroll to position [0, 0]
click at [251, 225] on div "Outpatient" at bounding box center [360, 226] width 364 height 20
type input "1"
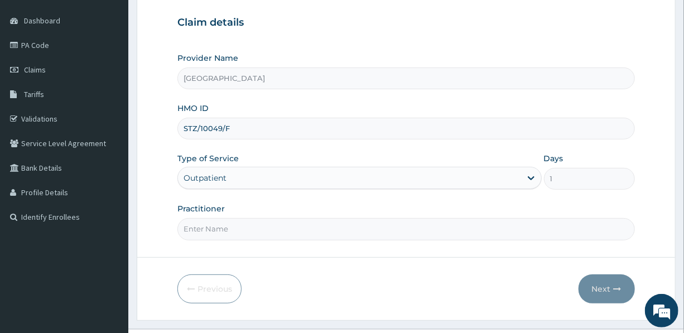
click at [358, 226] on input "Practitioner" at bounding box center [406, 229] width 457 height 22
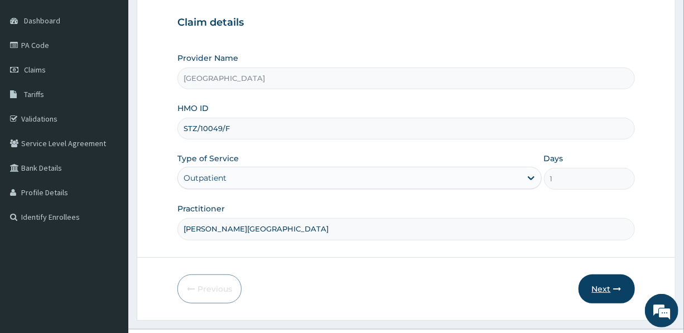
type input "DR. EKECHI"
click at [608, 291] on button "Next" at bounding box center [607, 289] width 56 height 29
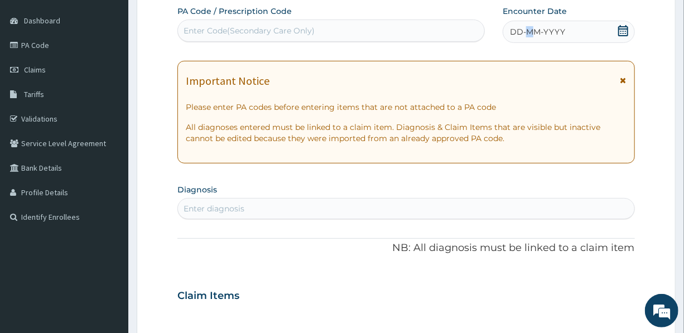
click at [530, 33] on span "DD-MM-YYYY" at bounding box center [537, 31] width 55 height 11
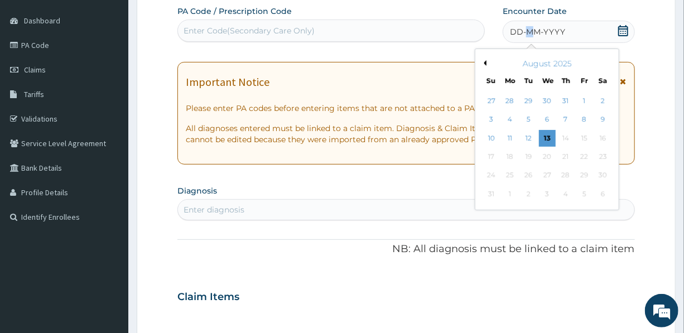
click at [485, 61] on button "Previous Month" at bounding box center [484, 63] width 6 height 6
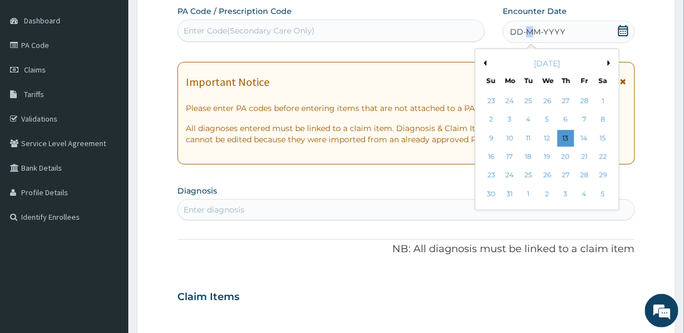
click at [608, 61] on button "Next Month" at bounding box center [611, 63] width 6 height 6
click at [529, 174] on div "27" at bounding box center [529, 175] width 17 height 17
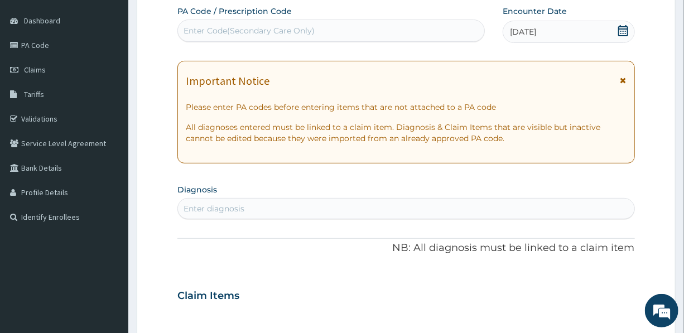
click at [308, 212] on div "Enter diagnosis" at bounding box center [406, 209] width 456 height 18
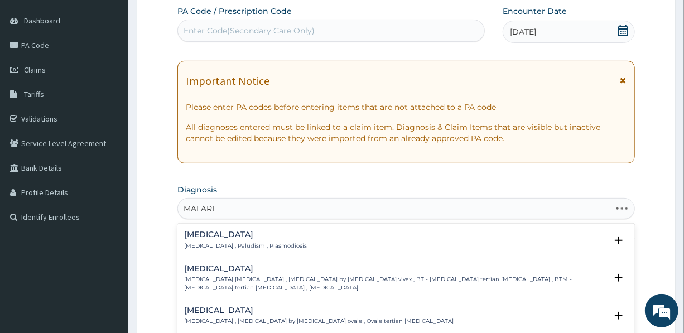
type input "MALARIA"
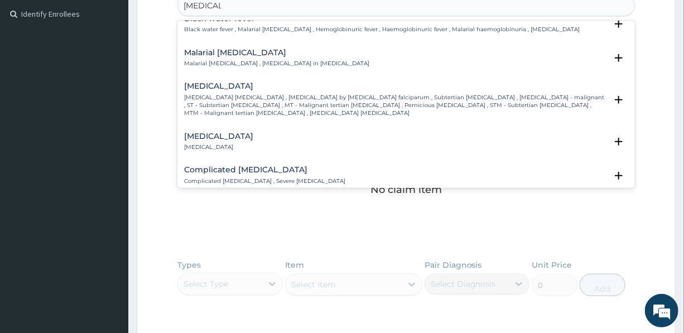
scroll to position [406, 0]
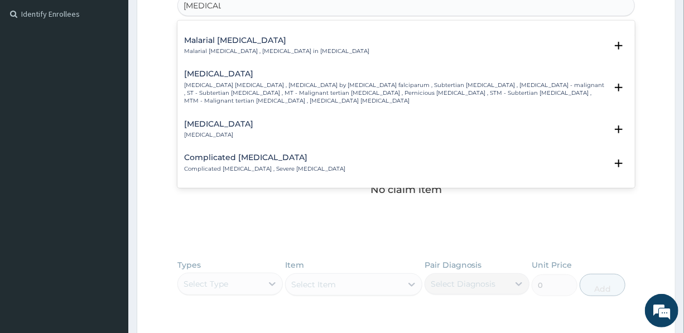
click at [238, 162] on div "Complicated malaria Complicated malaria , Severe malaria" at bounding box center [264, 164] width 161 height 20
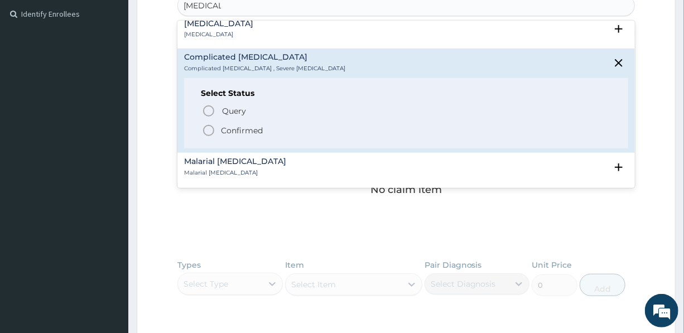
scroll to position [507, 0]
click at [240, 128] on p "Confirmed" at bounding box center [242, 129] width 42 height 11
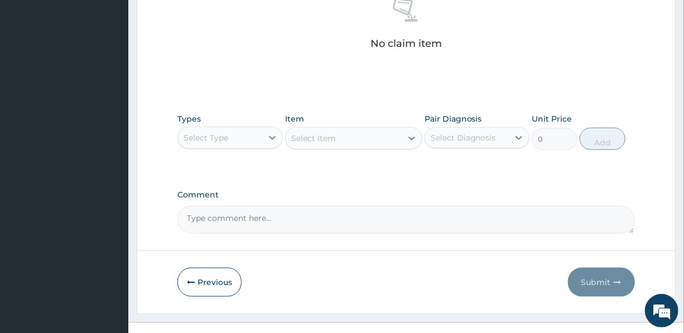
scroll to position [457, 0]
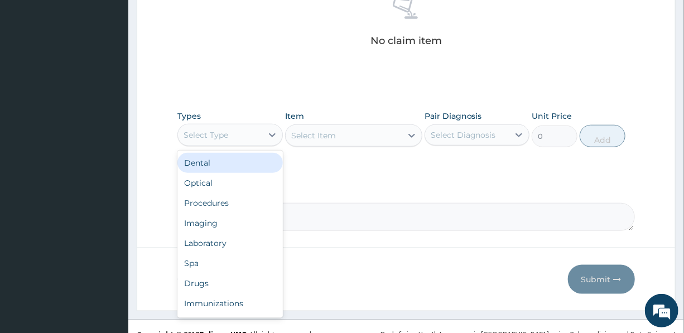
click at [223, 133] on div "Select Type" at bounding box center [206, 134] width 45 height 11
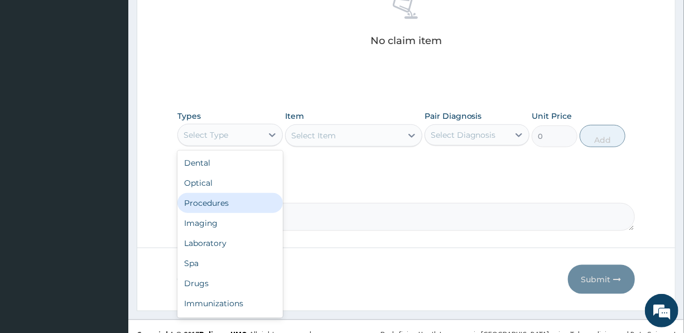
click at [221, 205] on div "Procedures" at bounding box center [230, 203] width 105 height 20
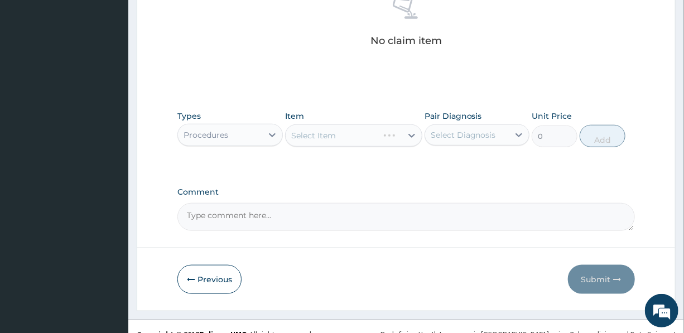
click at [352, 136] on div "Select Item" at bounding box center [353, 135] width 137 height 22
click at [352, 136] on div "Select Item" at bounding box center [344, 136] width 116 height 18
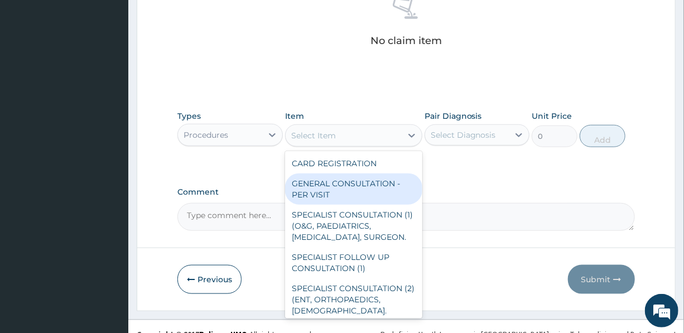
click at [340, 189] on div "GENERAL CONSULTATION - PER VISIT" at bounding box center [353, 189] width 137 height 31
type input "2000"
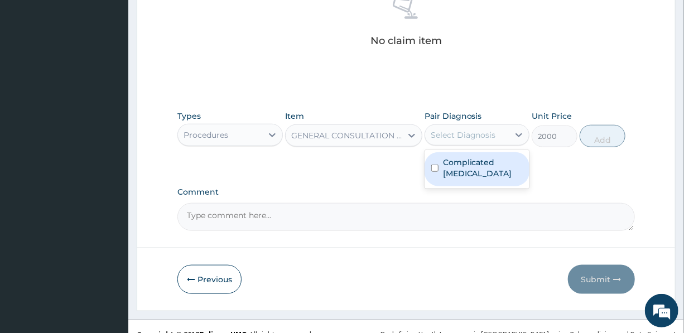
click at [481, 138] on div "Select Diagnosis" at bounding box center [463, 134] width 65 height 11
click at [478, 167] on label "Complicated malaria" at bounding box center [483, 168] width 80 height 22
checkbox input "true"
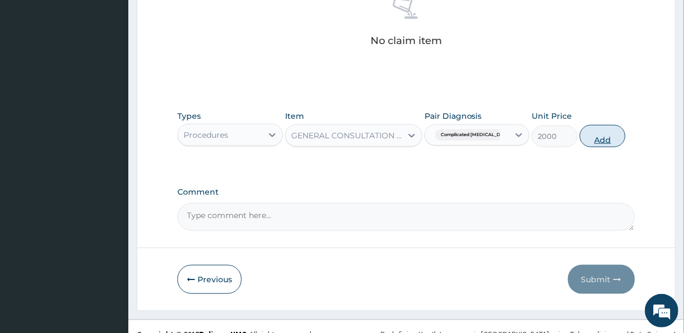
click at [603, 134] on button "Add" at bounding box center [603, 136] width 46 height 22
type input "0"
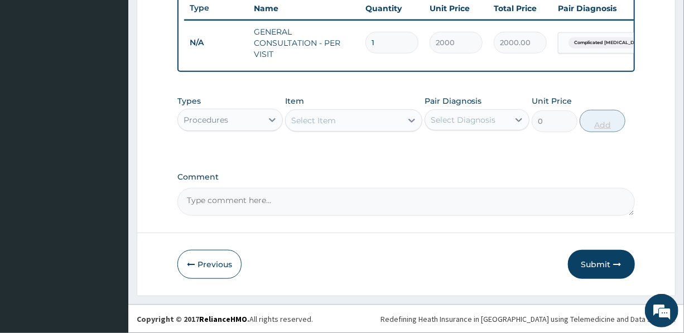
scroll to position [432, 0]
click at [227, 118] on div "Procedures" at bounding box center [220, 120] width 84 height 18
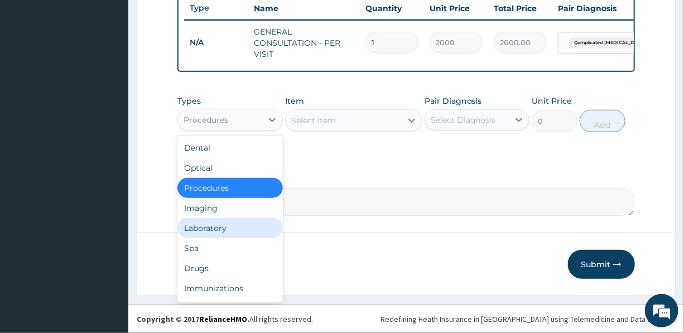
click at [220, 229] on div "Laboratory" at bounding box center [230, 228] width 105 height 20
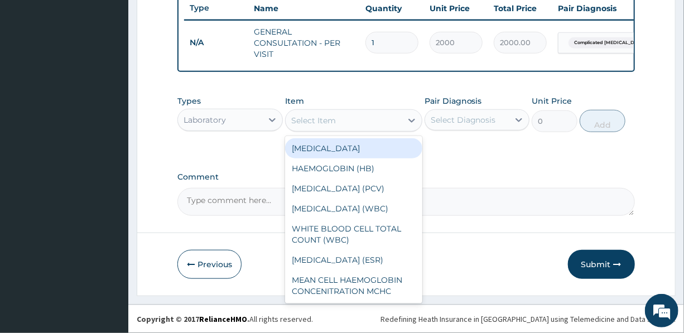
click at [349, 118] on div "Select Item" at bounding box center [344, 121] width 116 height 18
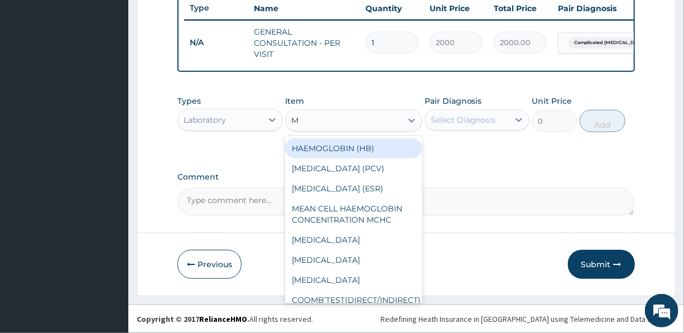
type input "MA"
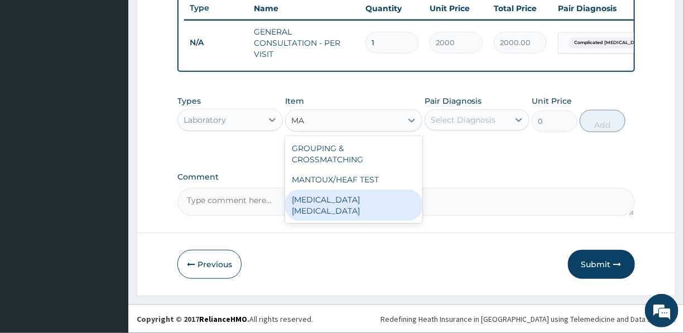
click at [337, 190] on div "MALARIA PARASITE" at bounding box center [353, 205] width 137 height 31
type input "1200"
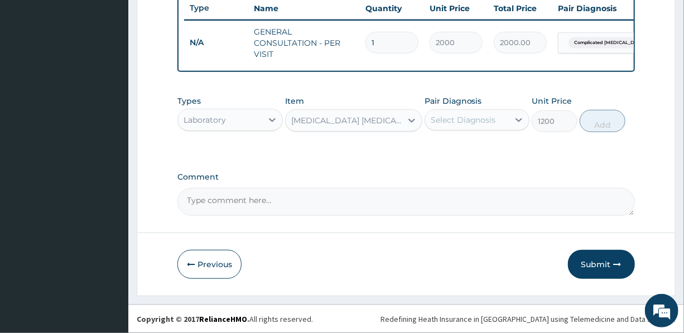
click at [471, 116] on div "Select Diagnosis" at bounding box center [463, 119] width 65 height 11
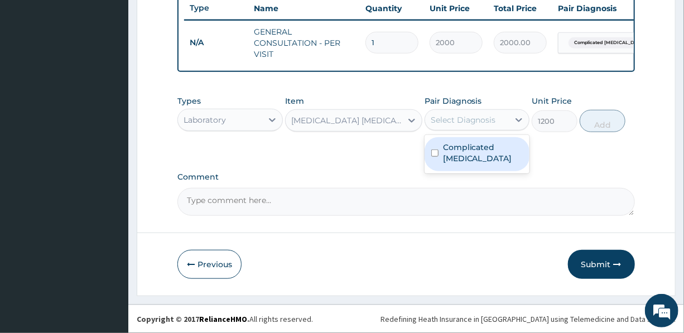
click at [471, 154] on label "Complicated malaria" at bounding box center [483, 153] width 80 height 22
checkbox input "true"
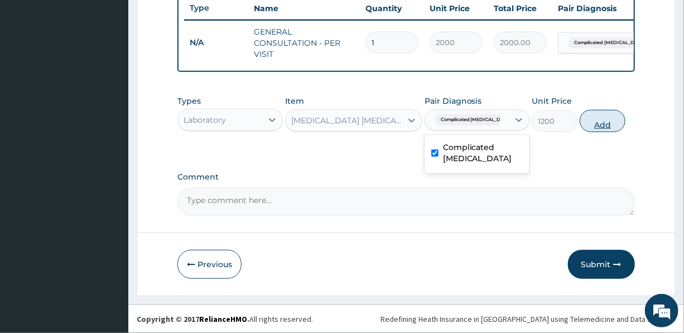
click at [592, 122] on button "Add" at bounding box center [603, 121] width 46 height 22
type input "0"
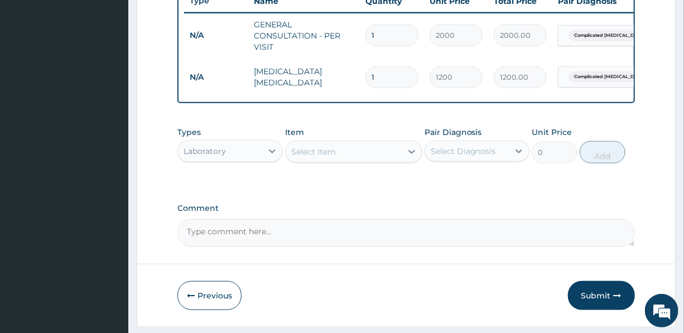
click at [218, 157] on div "Laboratory" at bounding box center [205, 151] width 42 height 11
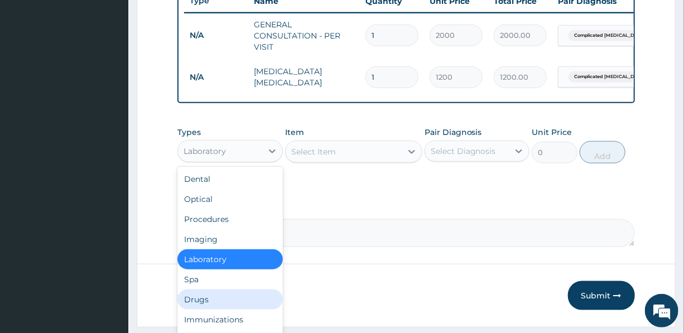
click at [211, 308] on div "Drugs" at bounding box center [230, 300] width 105 height 20
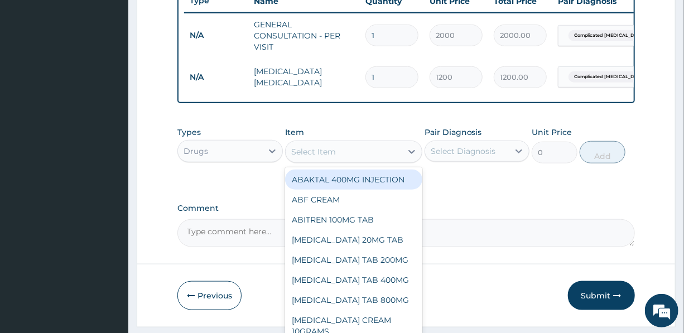
click at [338, 155] on div "Select Item" at bounding box center [344, 152] width 116 height 18
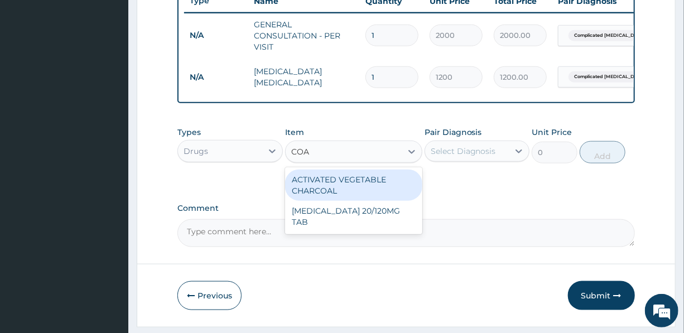
type input "COAR"
click at [344, 188] on div "COARTEM 20/120MG TAB" at bounding box center [353, 185] width 137 height 31
type input "3000"
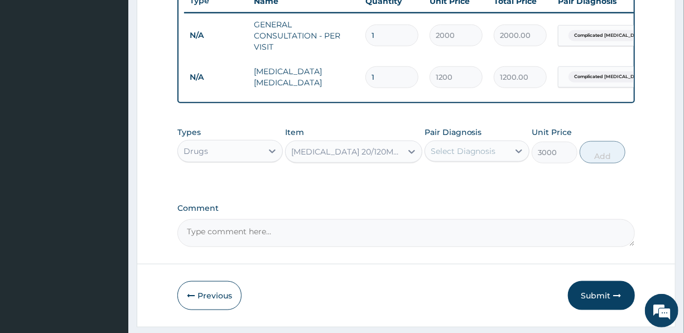
click at [468, 154] on div "Select Diagnosis" at bounding box center [463, 151] width 65 height 11
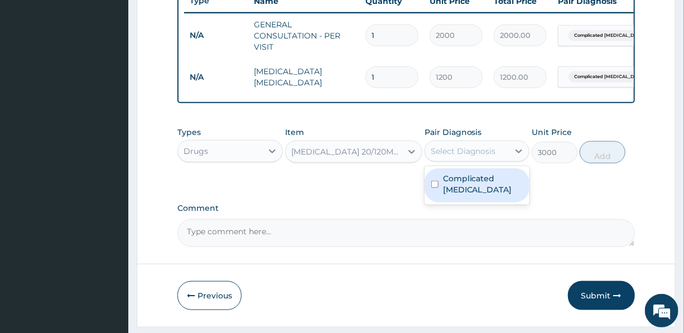
click at [473, 195] on label "Complicated malaria" at bounding box center [483, 184] width 80 height 22
checkbox input "true"
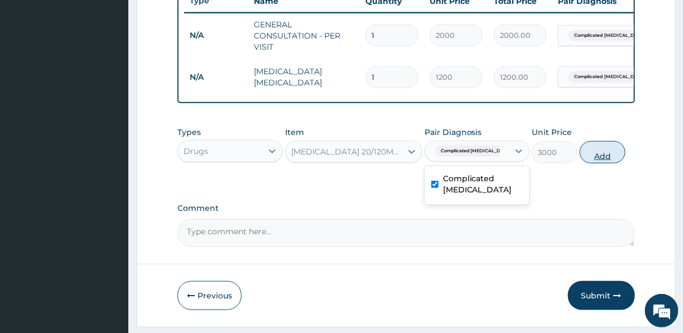
click at [597, 161] on button "Add" at bounding box center [603, 152] width 46 height 22
type input "0"
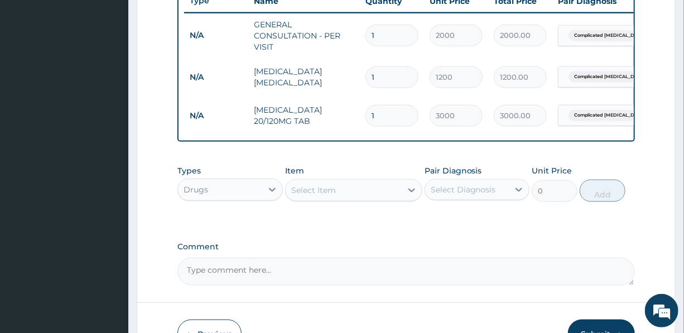
type input "0.00"
click at [383, 117] on input "number" at bounding box center [392, 116] width 53 height 22
type input "1"
type input "3000.00"
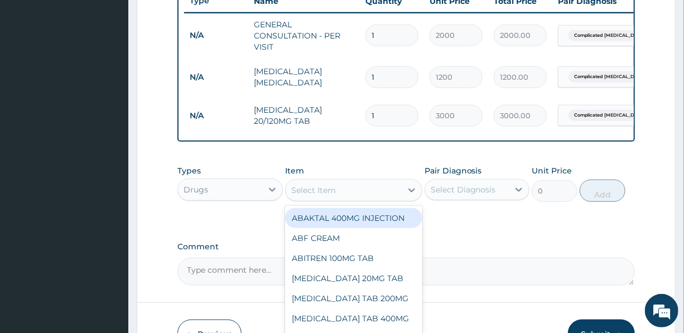
click at [357, 199] on div "Select Item" at bounding box center [344, 190] width 116 height 18
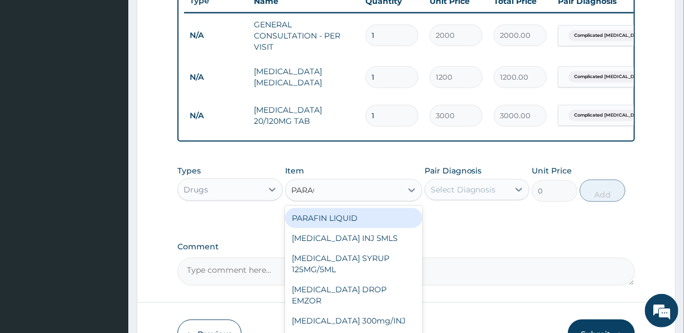
type input "PARACE"
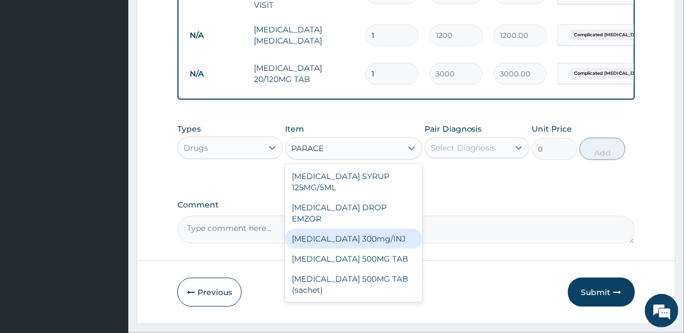
scroll to position [483, 0]
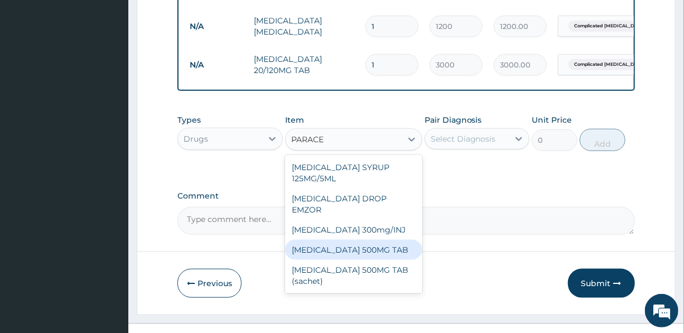
click at [363, 247] on div "PARACETAMOL 500MG TAB" at bounding box center [353, 250] width 137 height 20
type input "20"
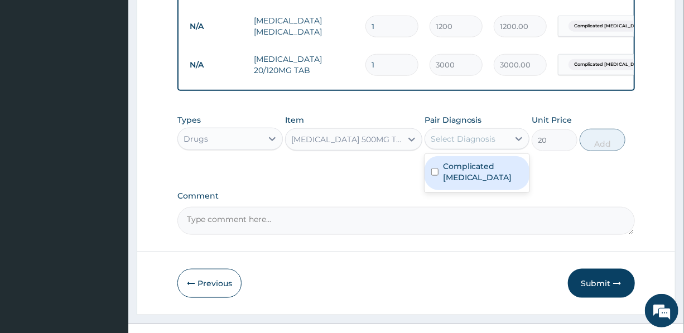
click at [477, 145] on div "Select Diagnosis" at bounding box center [463, 138] width 65 height 11
click at [479, 175] on label "Complicated malaria" at bounding box center [483, 172] width 80 height 22
checkbox input "true"
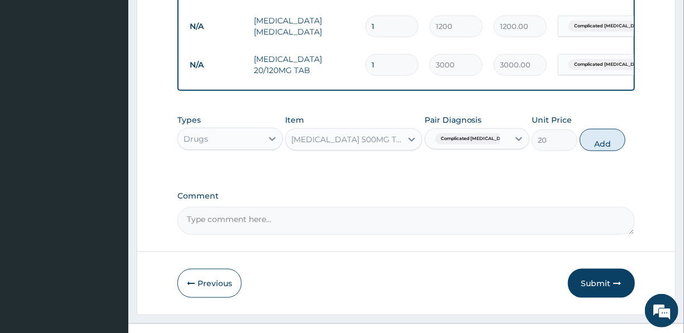
click at [612, 151] on button "Add" at bounding box center [603, 140] width 46 height 22
type input "0"
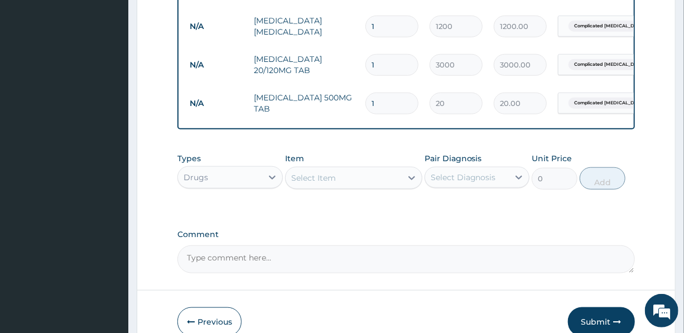
drag, startPoint x: 380, startPoint y: 105, endPoint x: 363, endPoint y: 100, distance: 17.5
click at [366, 100] on div "1" at bounding box center [392, 104] width 53 height 22
type input "9"
type input "180.00"
type input "9"
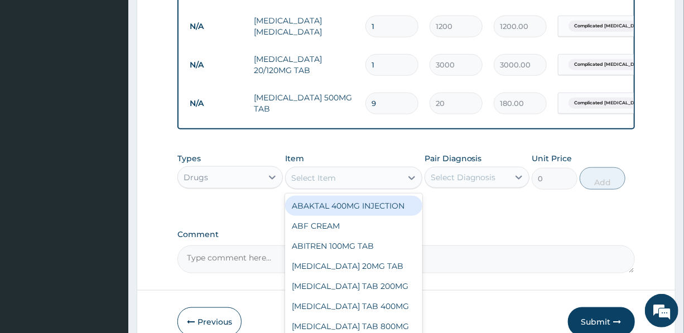
click at [349, 184] on div "Select Item" at bounding box center [344, 178] width 116 height 18
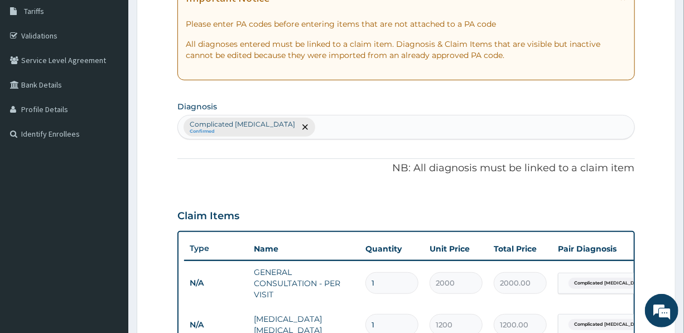
scroll to position [179, 0]
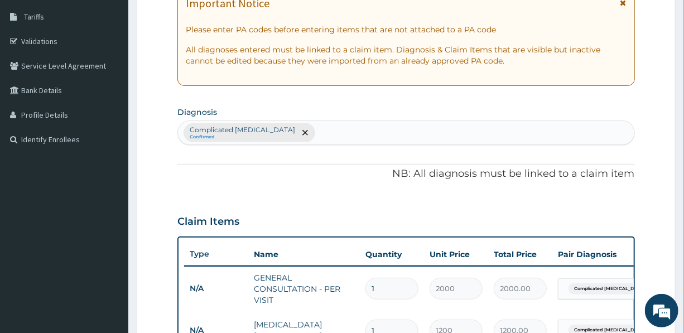
click at [302, 134] on div "Complicated malaria Confirmed" at bounding box center [406, 132] width 456 height 23
type input "ENTERIC"
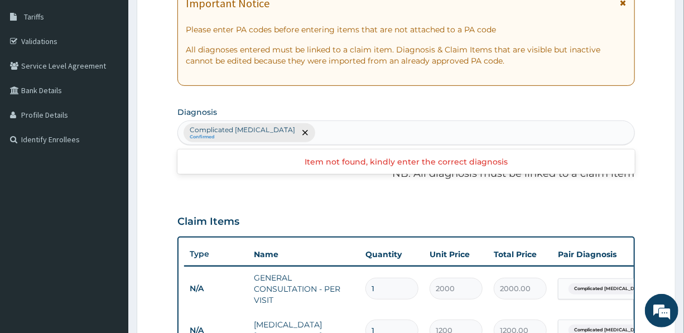
drag, startPoint x: 323, startPoint y: 132, endPoint x: 313, endPoint y: 130, distance: 10.7
click at [313, 130] on div "Complicated malaria Confirmed" at bounding box center [406, 132] width 456 height 23
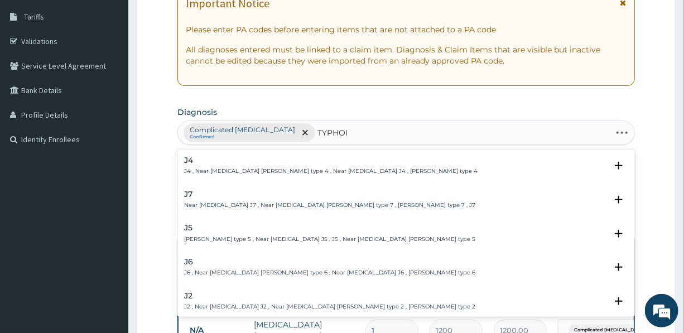
type input "TYPHOID"
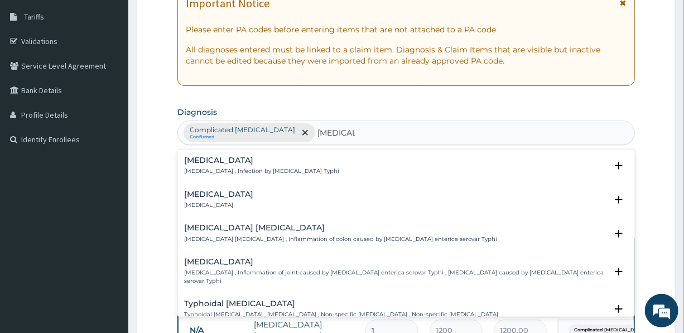
click at [218, 164] on h4 "Typhoid fever" at bounding box center [261, 160] width 155 height 8
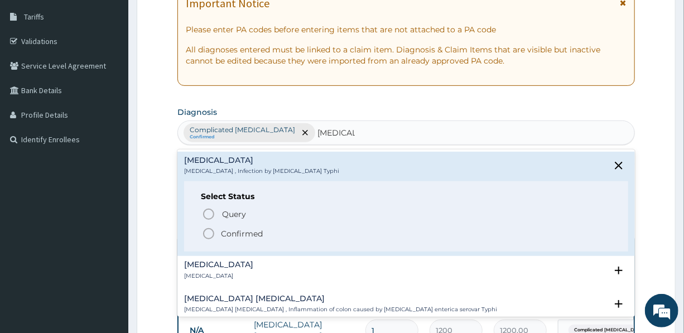
click at [244, 234] on p "Confirmed" at bounding box center [242, 233] width 42 height 11
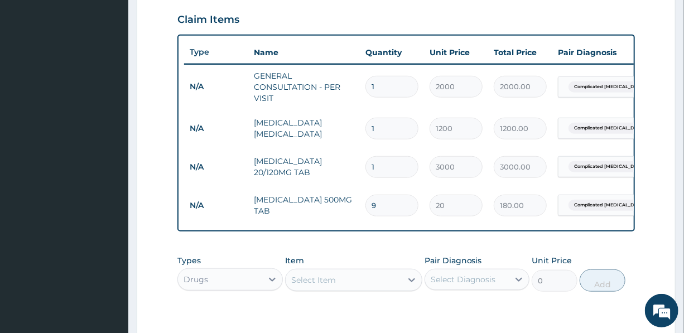
scroll to position [381, 0]
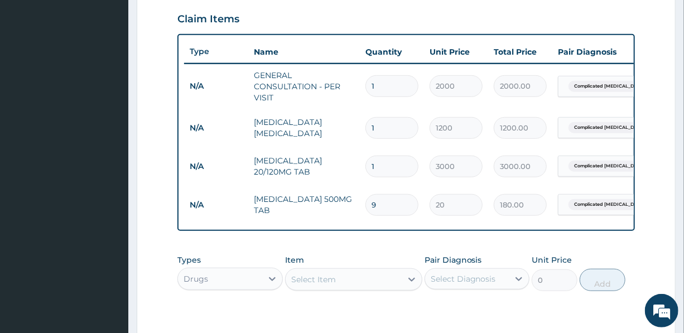
click at [333, 285] on div "Select Item" at bounding box center [313, 279] width 45 height 11
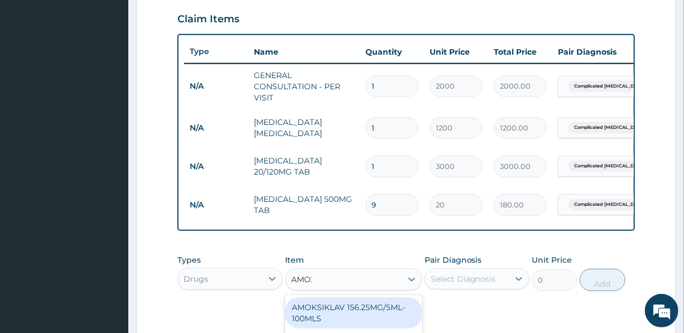
type input "AMOXY"
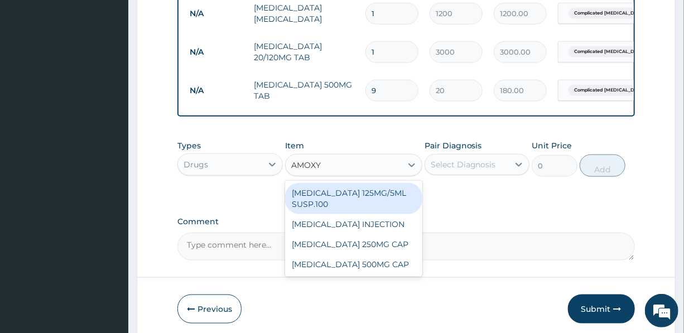
scroll to position [548, 0]
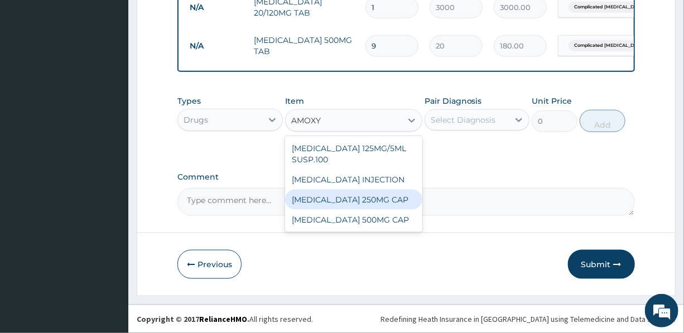
click at [359, 200] on div "AMOXYCILLIN 250MG CAP" at bounding box center [353, 200] width 137 height 20
type input "60"
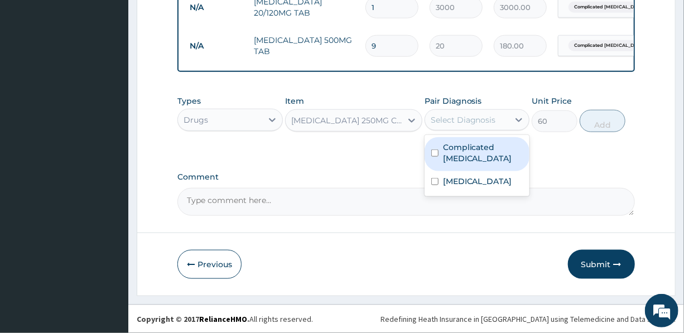
click at [477, 115] on div "Select Diagnosis" at bounding box center [463, 119] width 65 height 11
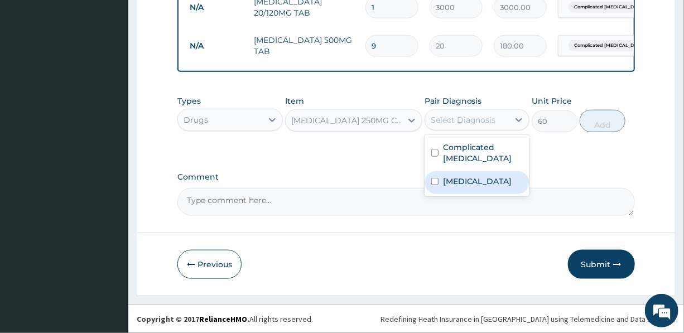
click at [471, 181] on label "Typhoid fever" at bounding box center [477, 181] width 69 height 11
checkbox input "true"
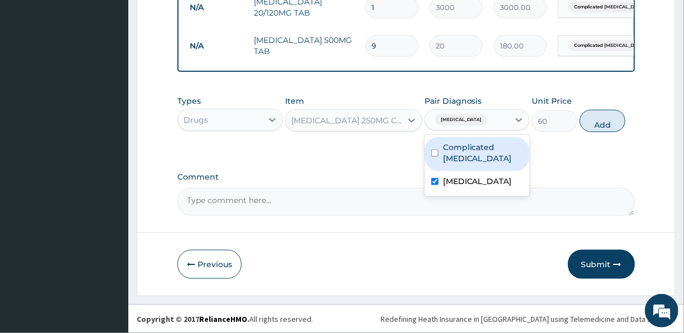
click at [481, 151] on label "Complicated [MEDICAL_DATA]" at bounding box center [483, 153] width 80 height 22
checkbox input "true"
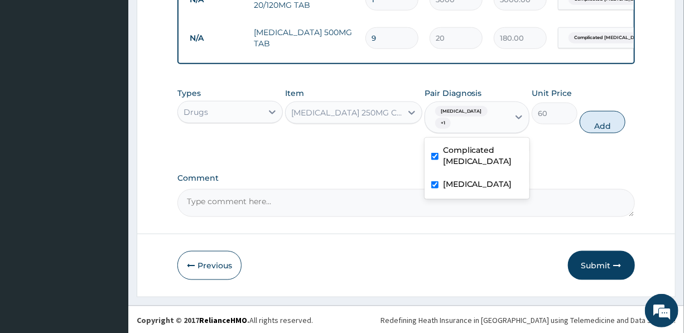
click at [602, 121] on button "Add" at bounding box center [603, 122] width 46 height 22
type input "0"
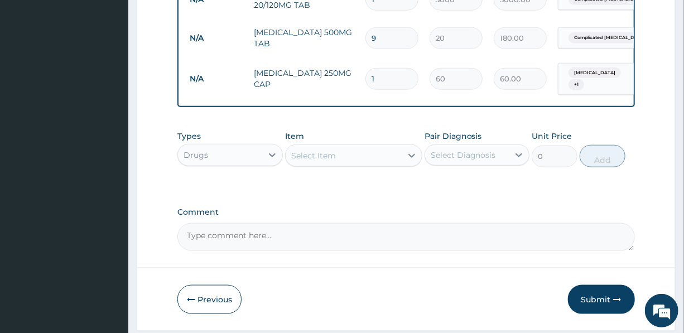
drag, startPoint x: 385, startPoint y: 75, endPoint x: 351, endPoint y: 71, distance: 34.8
click at [351, 71] on tr "N/A AMOXYCILLIN 250MG CAP 1 60 60.00 Typhoid fever + 1 Delete" at bounding box center [457, 79] width 547 height 44
type input "15"
type input "900.00"
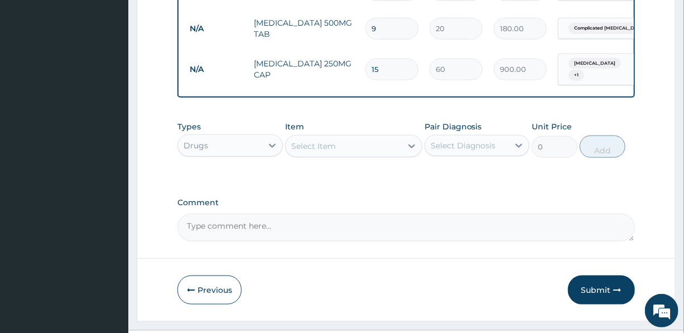
scroll to position [587, 0]
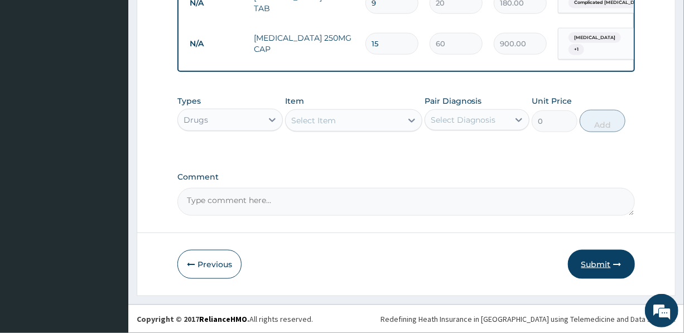
type input "15"
click at [589, 262] on button "Submit" at bounding box center [601, 264] width 67 height 29
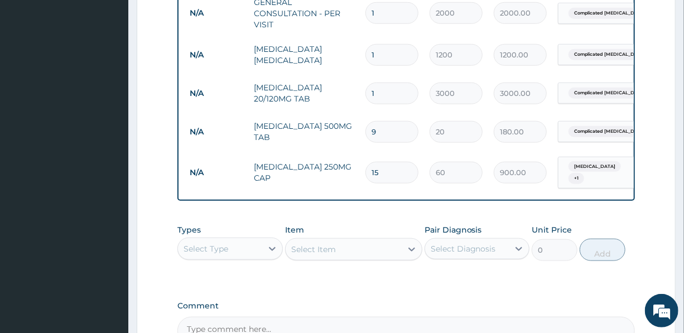
scroll to position [435, 0]
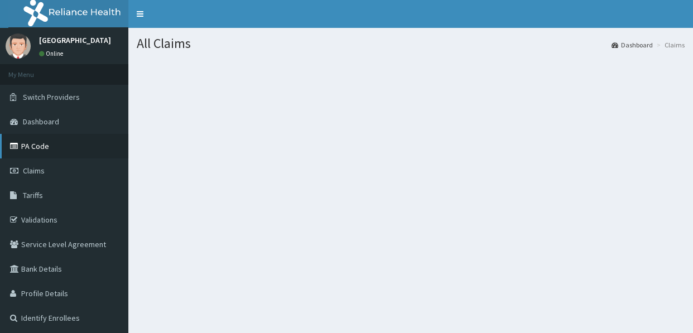
click at [37, 143] on link "PA Code" at bounding box center [64, 146] width 128 height 25
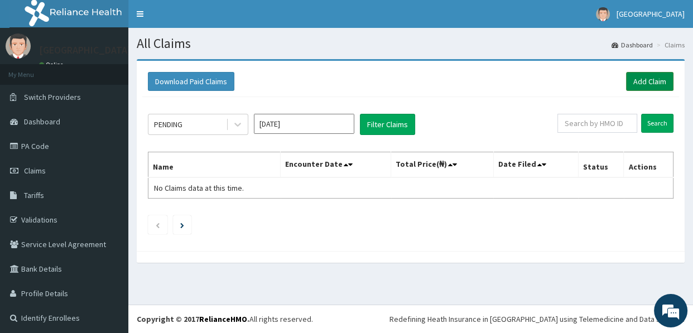
click at [637, 73] on link "Add Claim" at bounding box center [649, 81] width 47 height 19
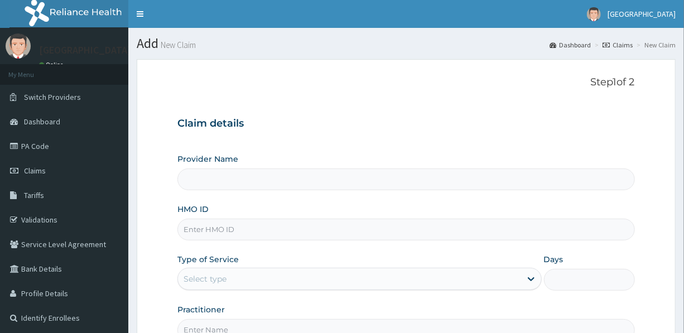
click at [268, 234] on input "HMO ID" at bounding box center [406, 230] width 457 height 22
type input "[GEOGRAPHIC_DATA]"
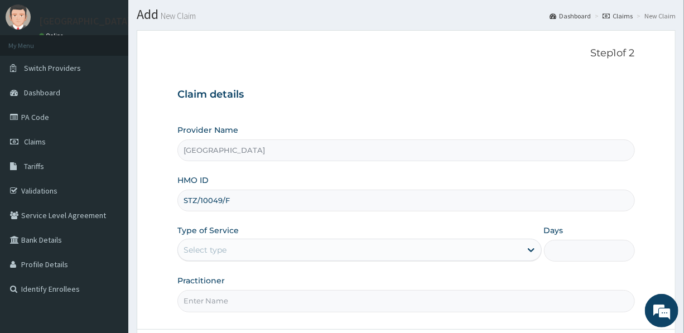
scroll to position [50, 0]
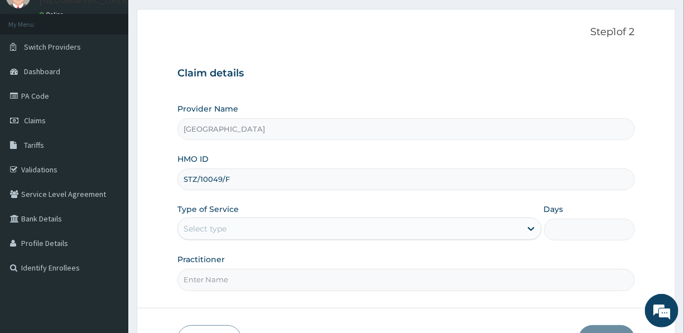
type input "STZ/10049/F"
click at [266, 235] on div "Select type" at bounding box center [349, 229] width 343 height 18
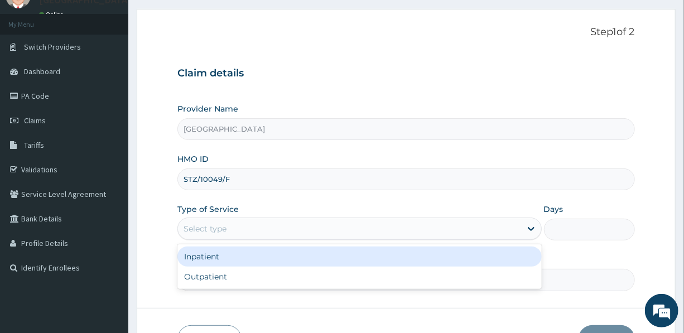
click at [245, 255] on div "Inpatient" at bounding box center [360, 257] width 364 height 20
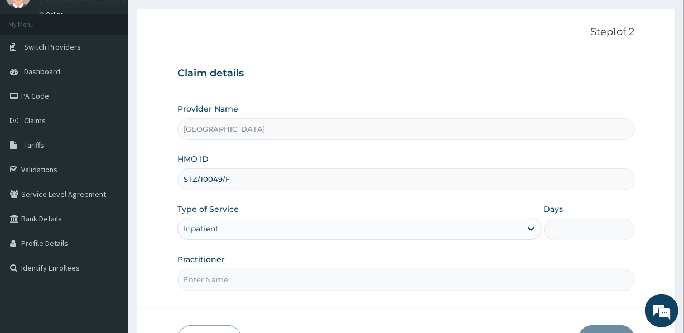
click at [561, 229] on input "Days" at bounding box center [589, 230] width 91 height 22
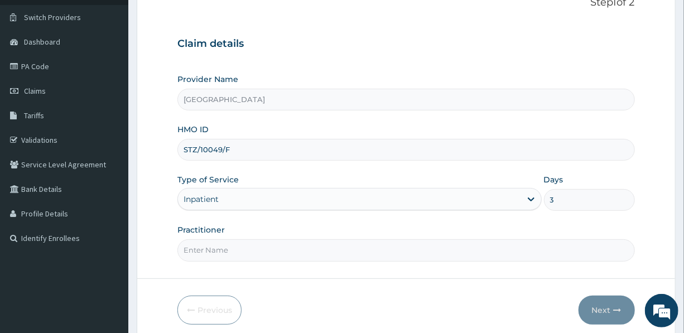
scroll to position [124, 0]
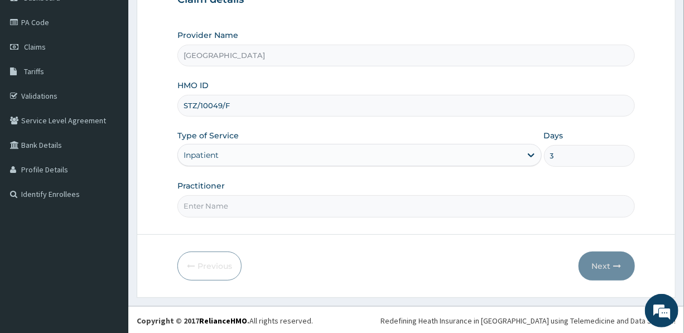
type input "3"
click at [242, 207] on input "Practitioner" at bounding box center [406, 206] width 457 height 22
type input "DR. MRS. UDEALA L."
click at [606, 259] on button "Next" at bounding box center [607, 266] width 56 height 29
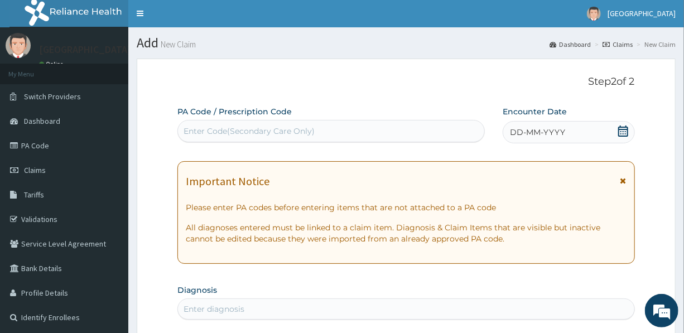
scroll to position [0, 0]
click at [314, 131] on div "Enter Code(Secondary Care Only)" at bounding box center [331, 132] width 306 height 18
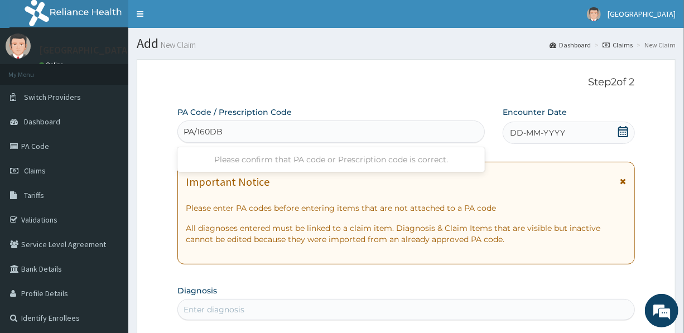
type input "PA/160DBB"
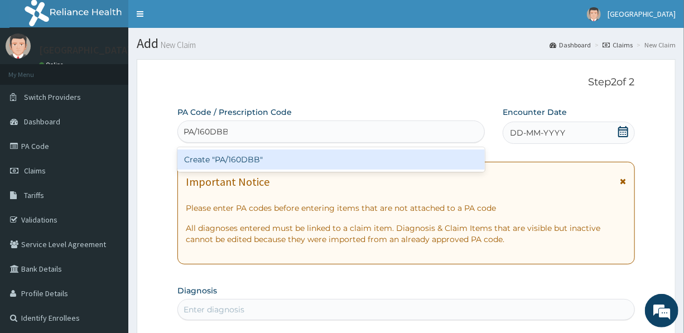
click at [281, 161] on div "Create "PA/160DBB"" at bounding box center [332, 160] width 308 height 20
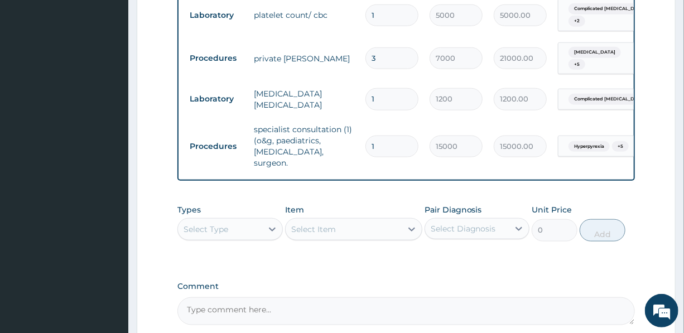
scroll to position [472, 0]
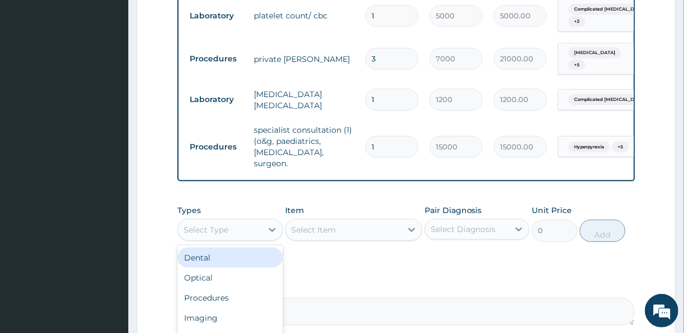
click at [217, 224] on div "Select Type" at bounding box center [206, 229] width 45 height 11
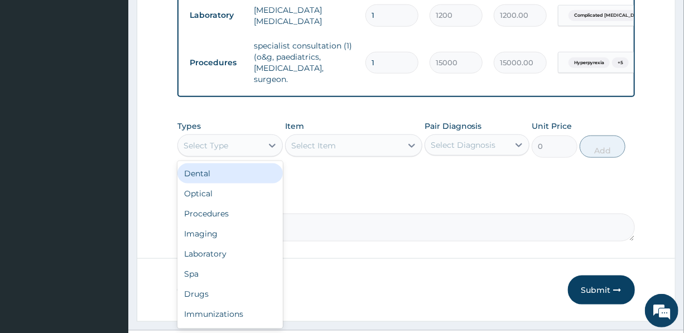
scroll to position [574, 0]
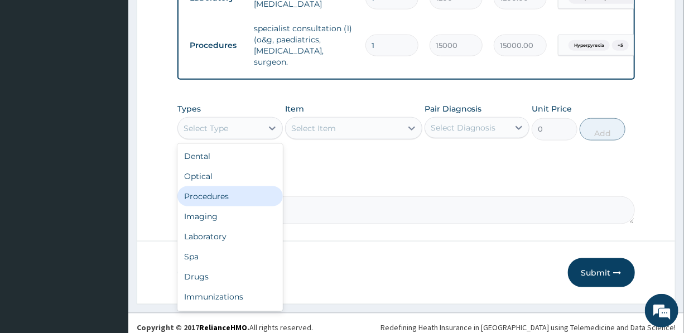
drag, startPoint x: 214, startPoint y: 182, endPoint x: 219, endPoint y: 181, distance: 5.6
click at [214, 186] on div "Procedures" at bounding box center [230, 196] width 105 height 20
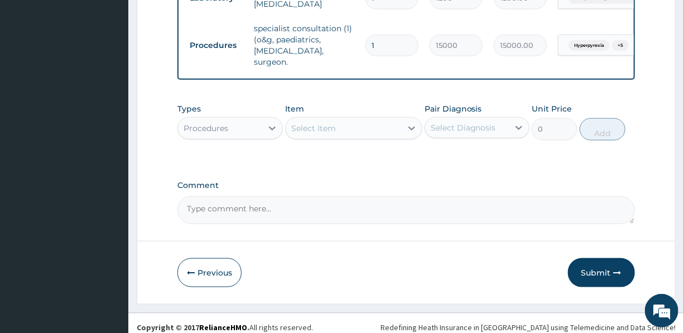
click at [353, 119] on div "Select Item" at bounding box center [344, 128] width 116 height 18
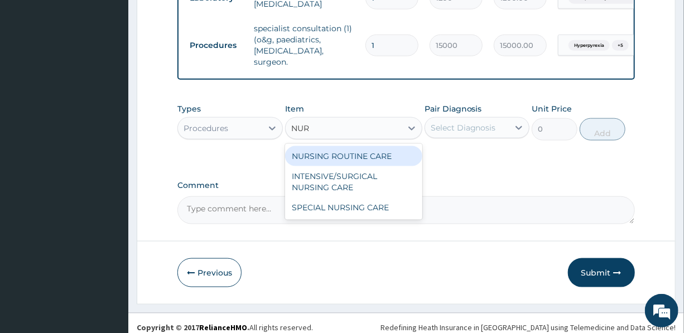
type input "NURS"
click at [352, 146] on div "NURSING ROUTINE CARE" at bounding box center [353, 156] width 137 height 20
type input "1500"
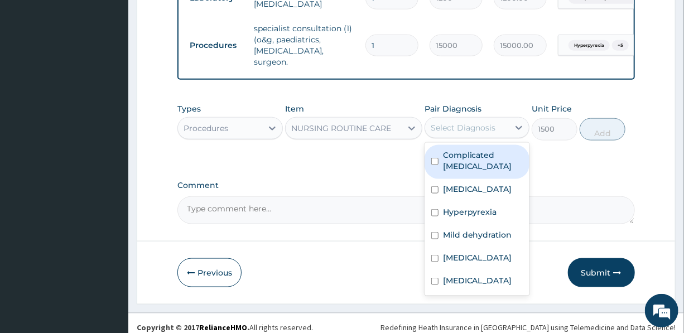
click at [469, 122] on div "Select Diagnosis" at bounding box center [463, 127] width 65 height 11
click at [474, 154] on label "Complicated [MEDICAL_DATA]" at bounding box center [483, 161] width 80 height 22
checkbox input "true"
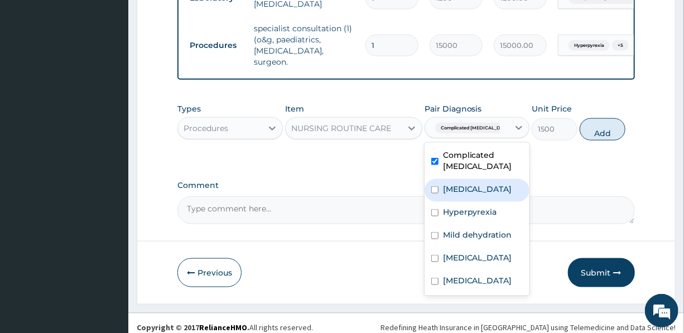
click at [476, 186] on div "[MEDICAL_DATA]" at bounding box center [477, 190] width 105 height 23
checkbox input "true"
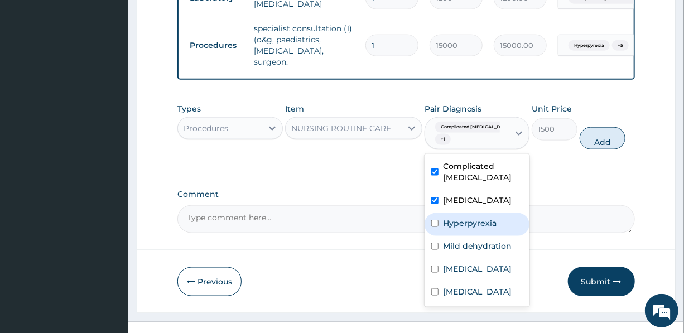
click at [482, 222] on div "Hyperpyrexia" at bounding box center [477, 224] width 105 height 23
checkbox input "true"
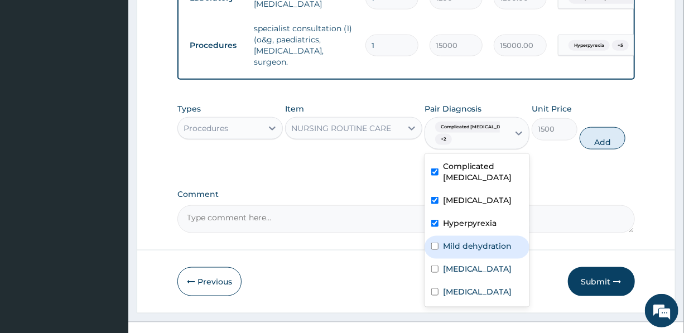
drag, startPoint x: 483, startPoint y: 237, endPoint x: 486, endPoint y: 244, distance: 8.0
click at [483, 241] on label "Mild dehydration" at bounding box center [477, 246] width 69 height 11
checkbox input "true"
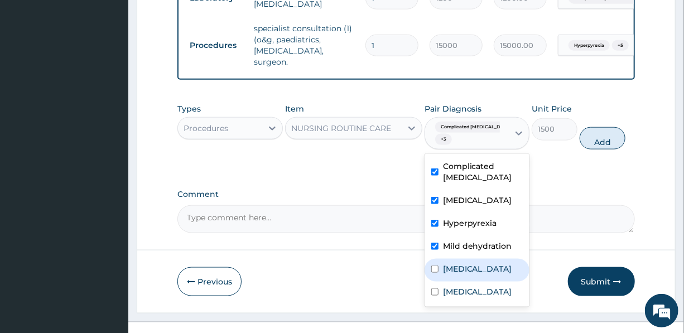
click at [490, 266] on div "[MEDICAL_DATA]" at bounding box center [477, 270] width 105 height 23
checkbox input "true"
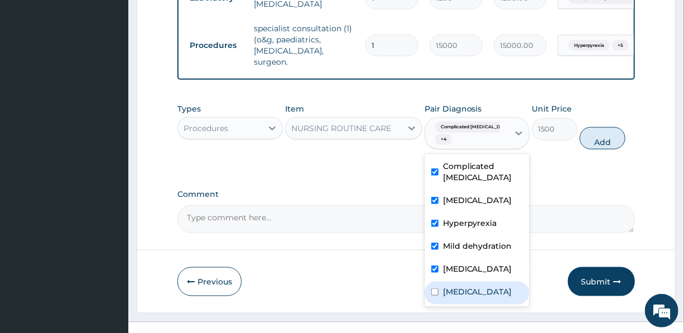
drag, startPoint x: 495, startPoint y: 289, endPoint x: 506, endPoint y: 267, distance: 24.7
click at [495, 290] on label "[MEDICAL_DATA]" at bounding box center [477, 291] width 69 height 11
checkbox input "true"
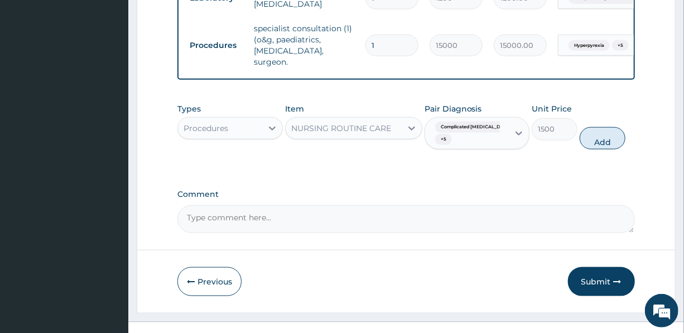
click at [608, 129] on button "Add" at bounding box center [603, 138] width 46 height 22
type input "0"
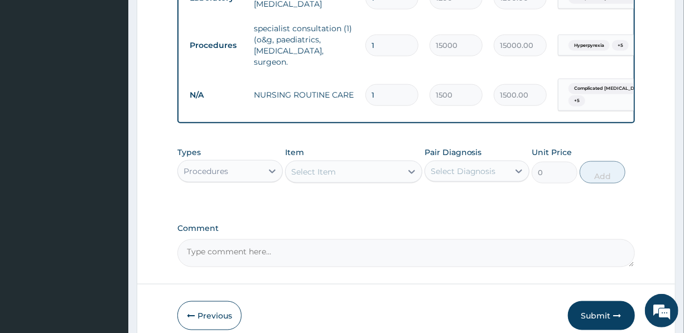
drag, startPoint x: 380, startPoint y: 79, endPoint x: 361, endPoint y: 75, distance: 19.4
click at [361, 79] on td "1" at bounding box center [392, 95] width 64 height 33
type input "3"
type input "4500.00"
type input "3"
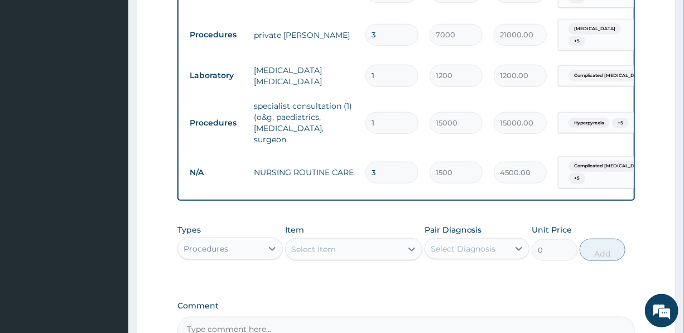
scroll to position [320, 0]
